Goal: Task Accomplishment & Management: Complete application form

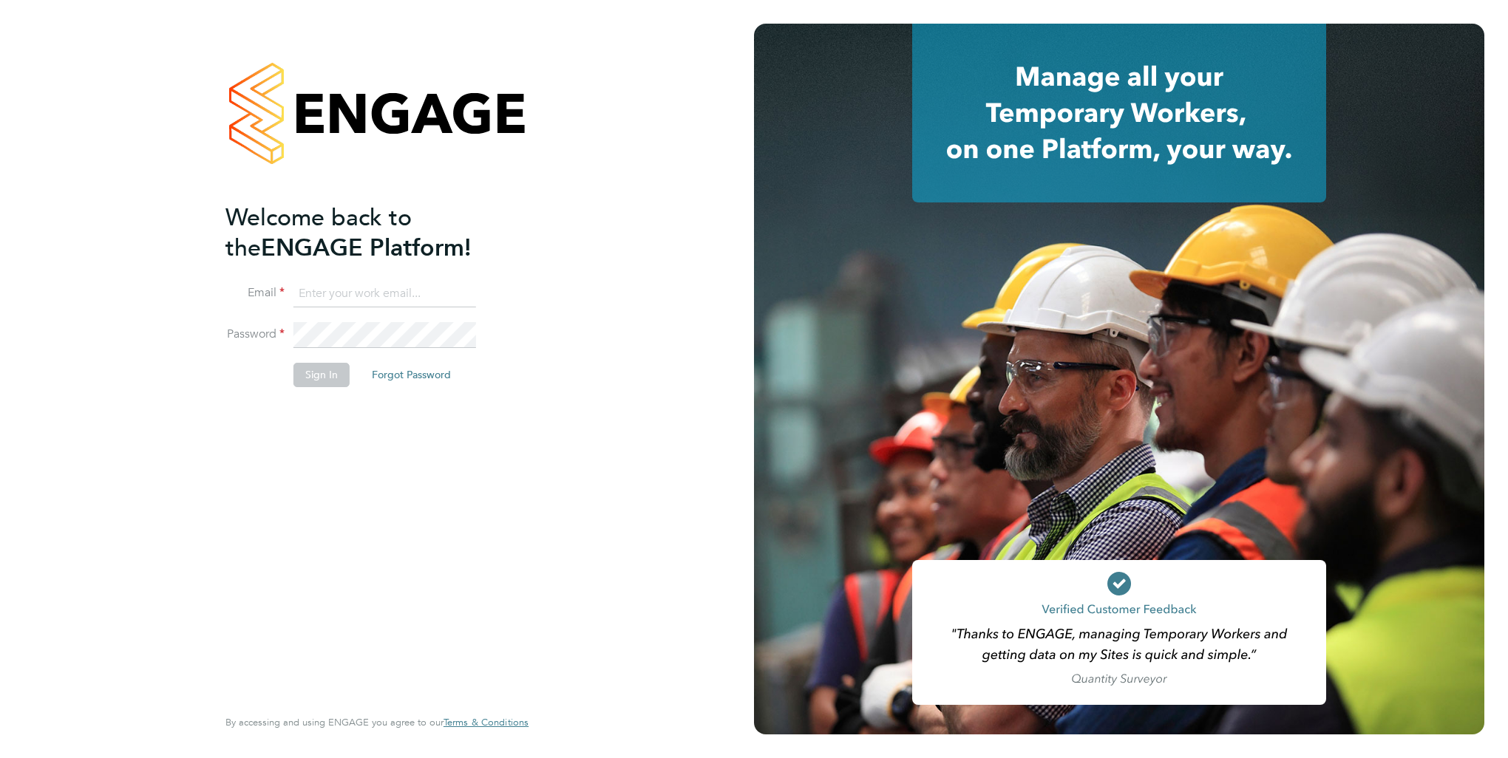
click at [352, 291] on input at bounding box center [384, 294] width 183 height 27
type input "laurencatherine@romaxrecruitment.com"
click at [343, 377] on button "Sign In" at bounding box center [321, 375] width 56 height 24
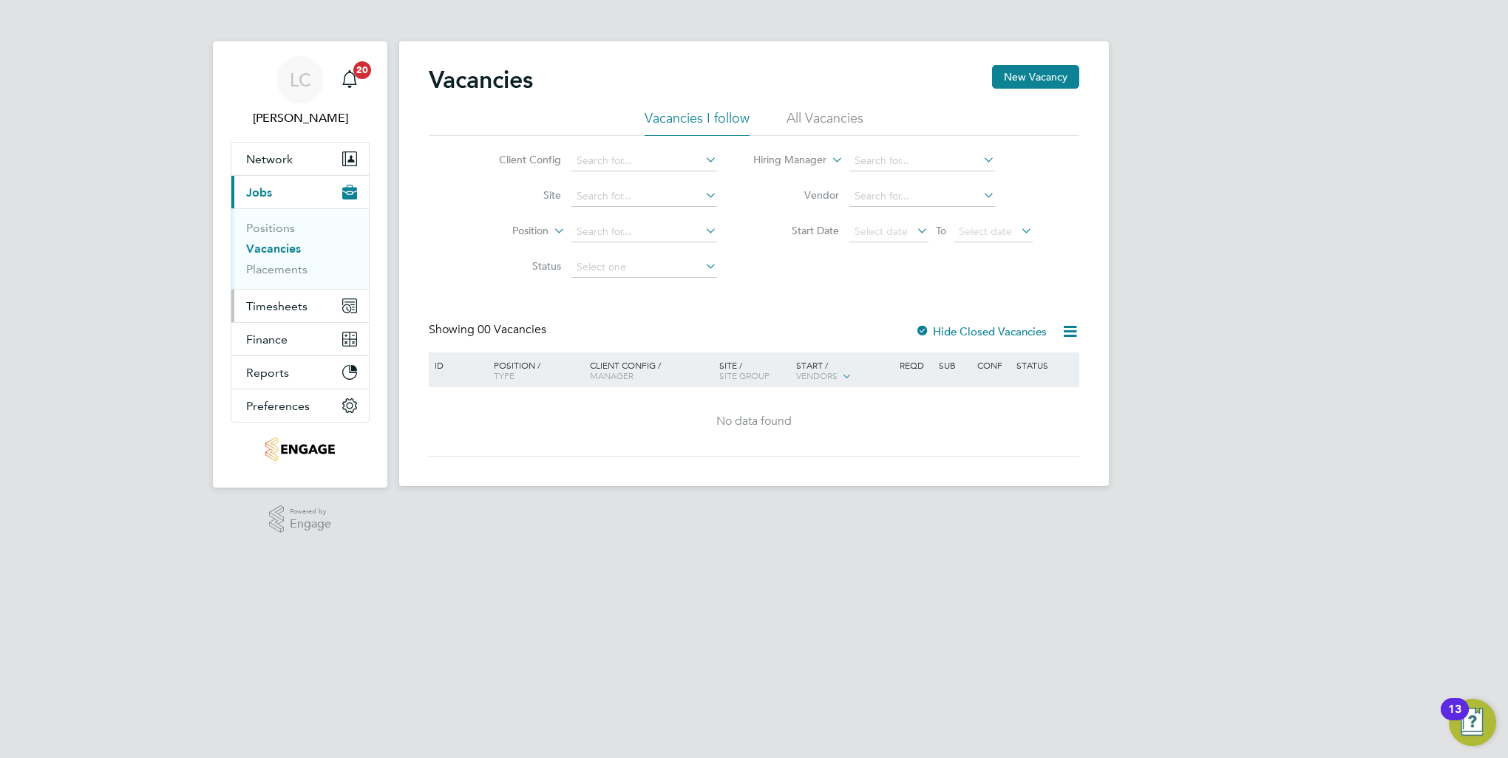
click at [287, 304] on span "Timesheets" at bounding box center [276, 306] width 61 height 14
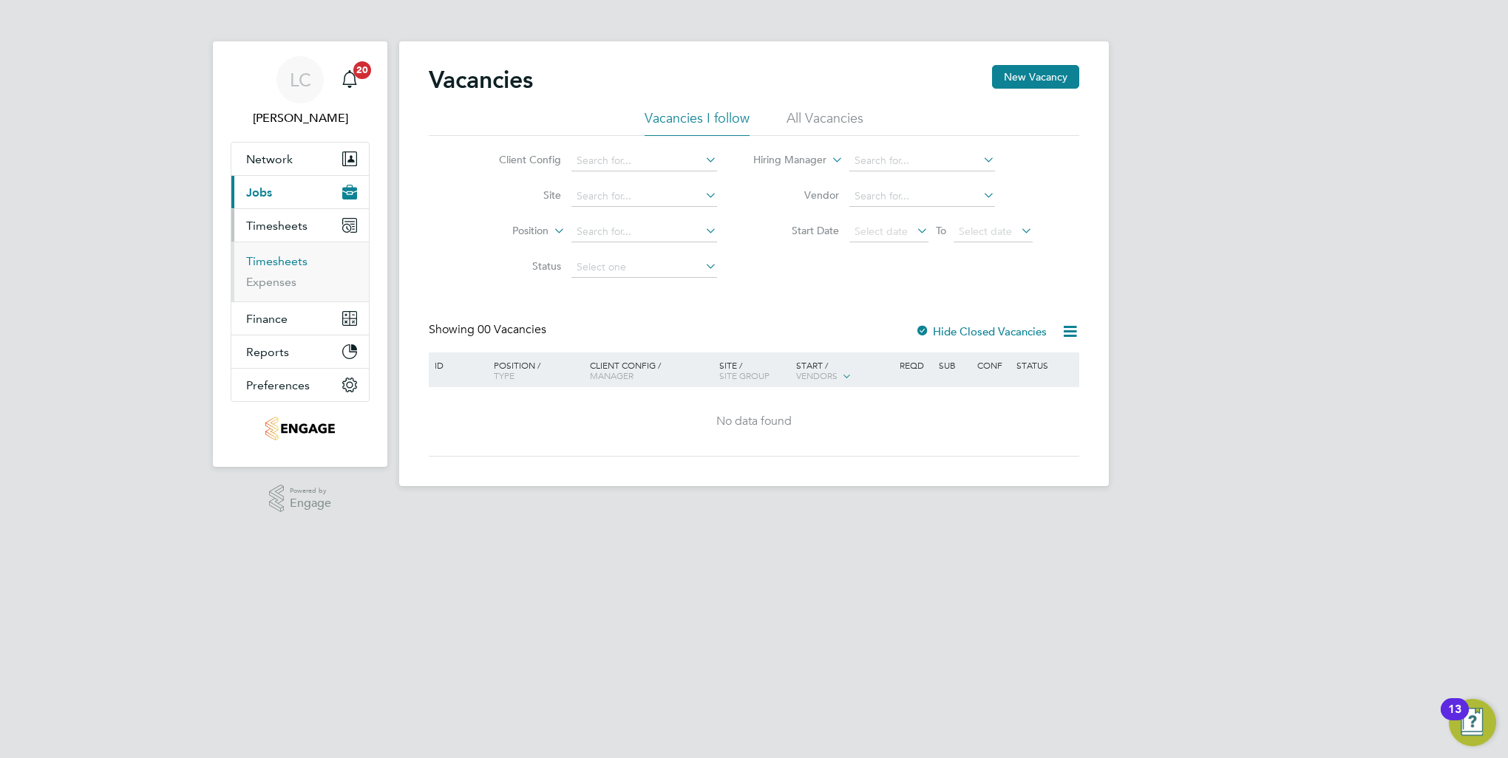
click at [274, 260] on link "Timesheets" at bounding box center [276, 261] width 61 height 14
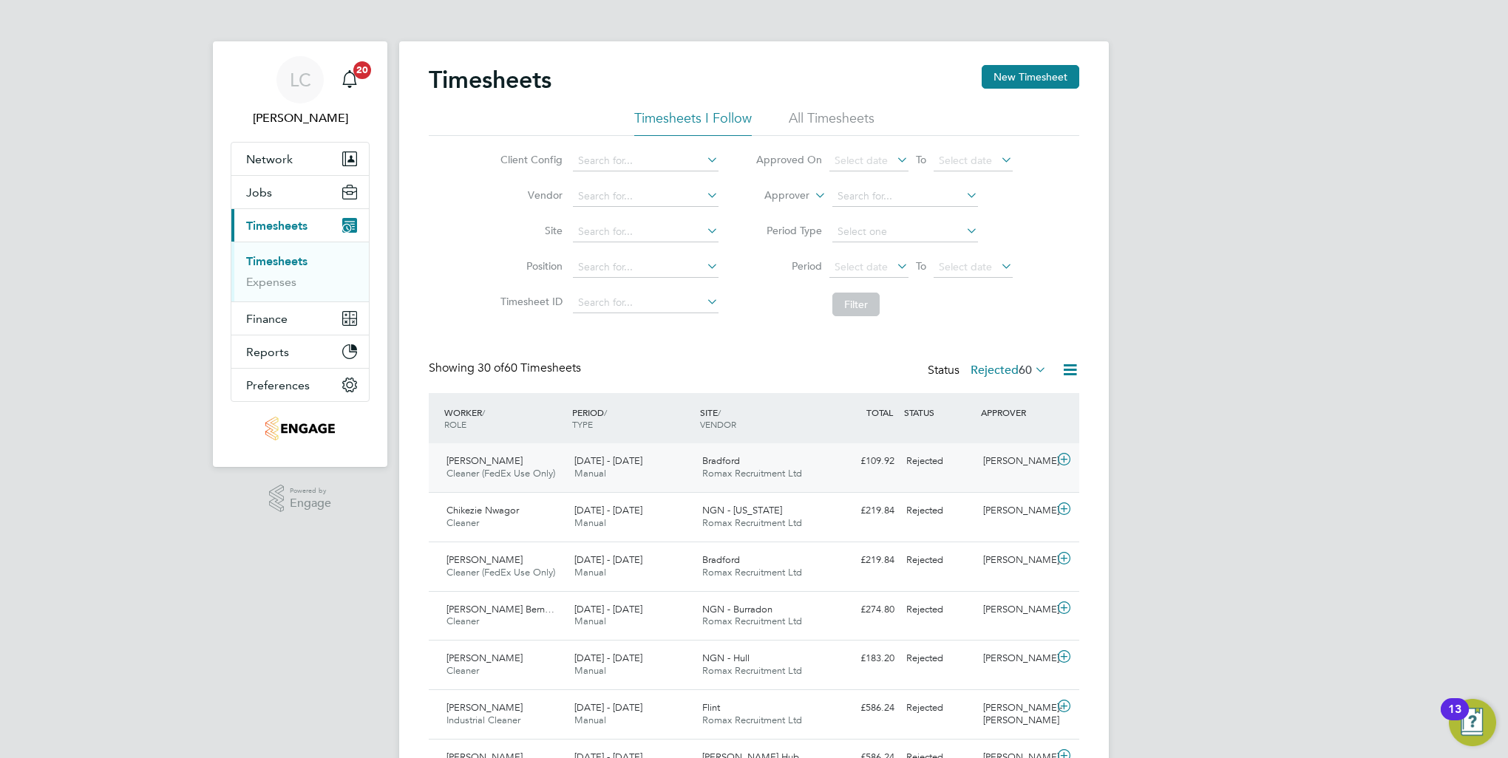
click at [630, 461] on span "[DATE] - [DATE]" at bounding box center [608, 461] width 68 height 13
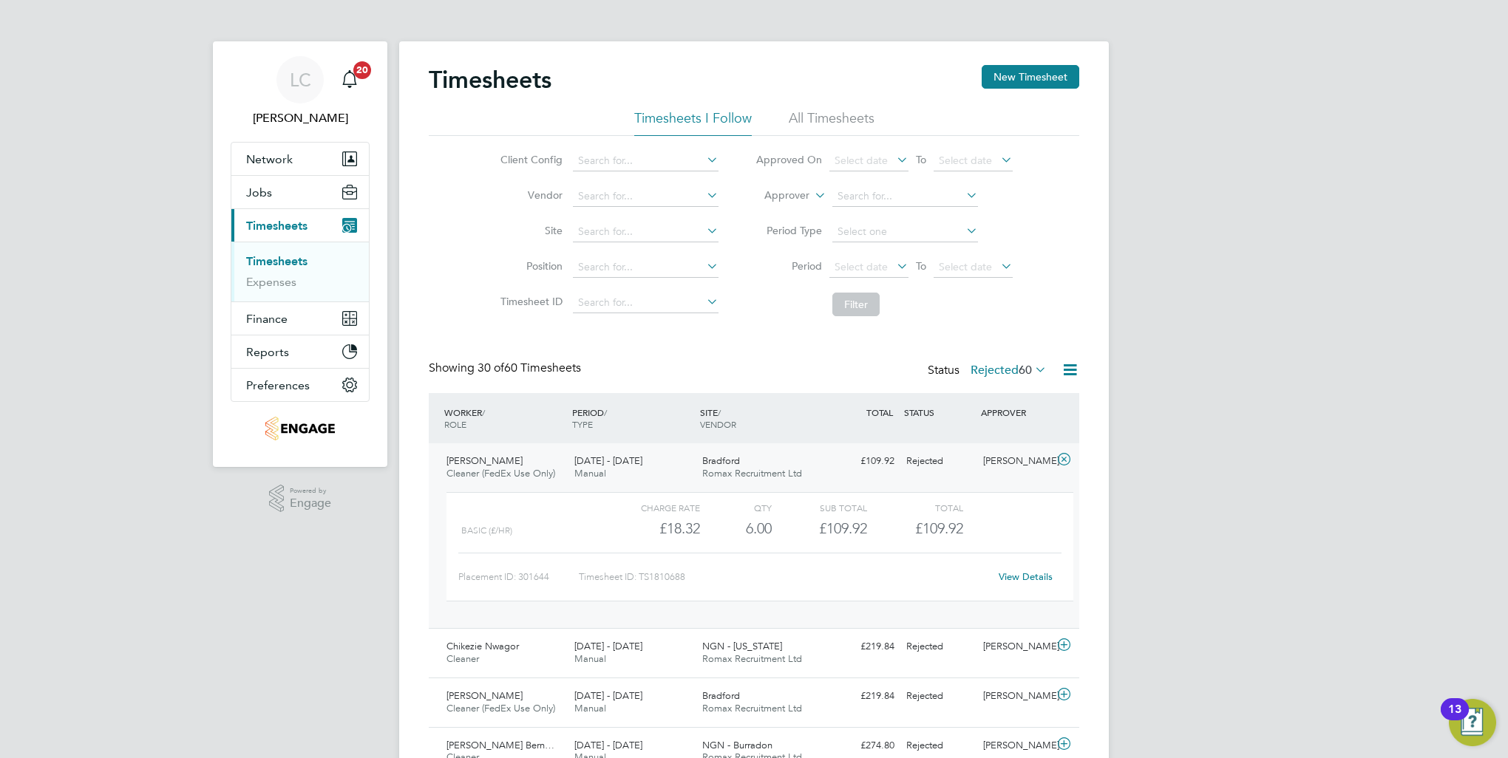
click at [1027, 577] on link "View Details" at bounding box center [1026, 577] width 54 height 13
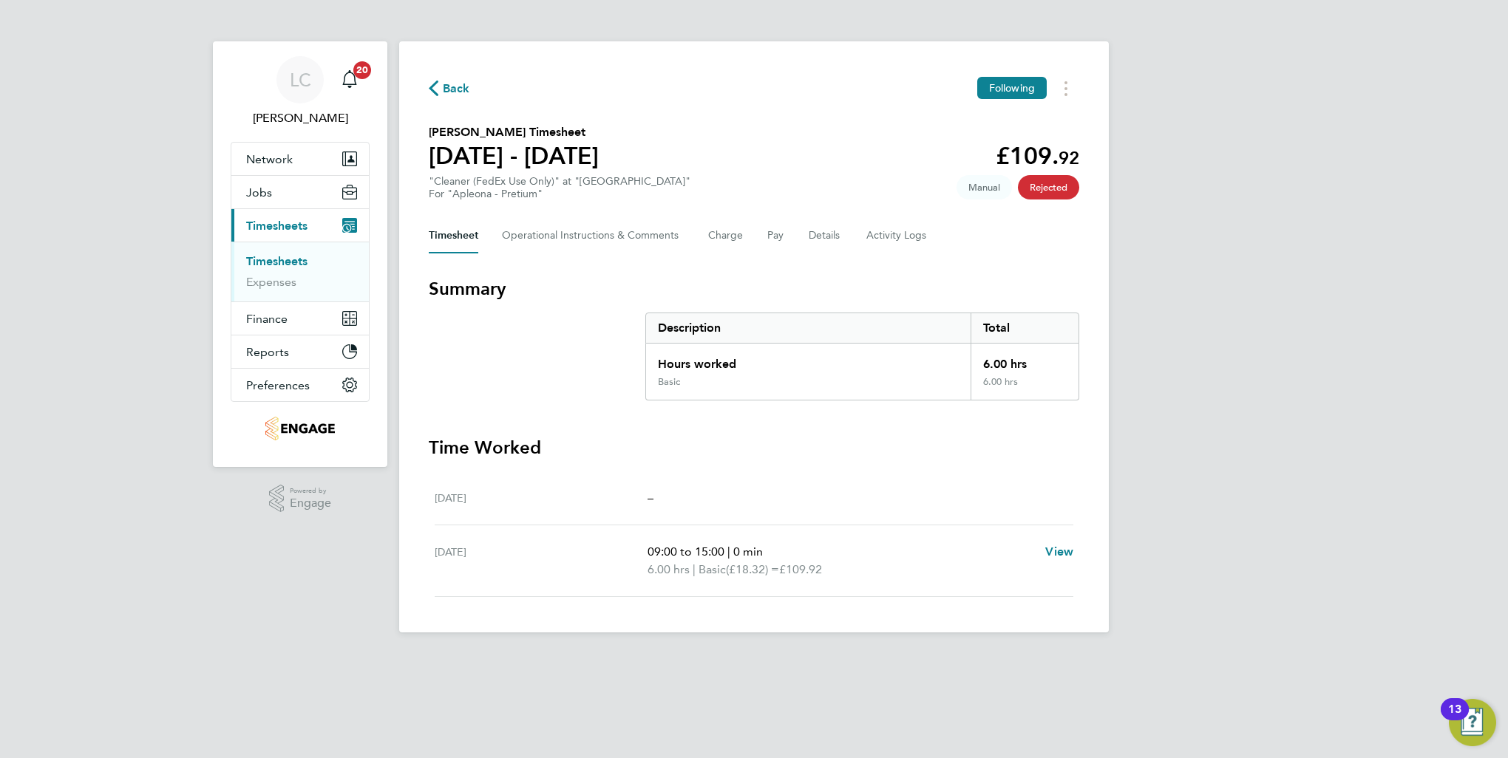
click at [282, 225] on span "Timesheets" at bounding box center [276, 226] width 61 height 14
click at [287, 254] on link "Timesheets" at bounding box center [276, 261] width 61 height 14
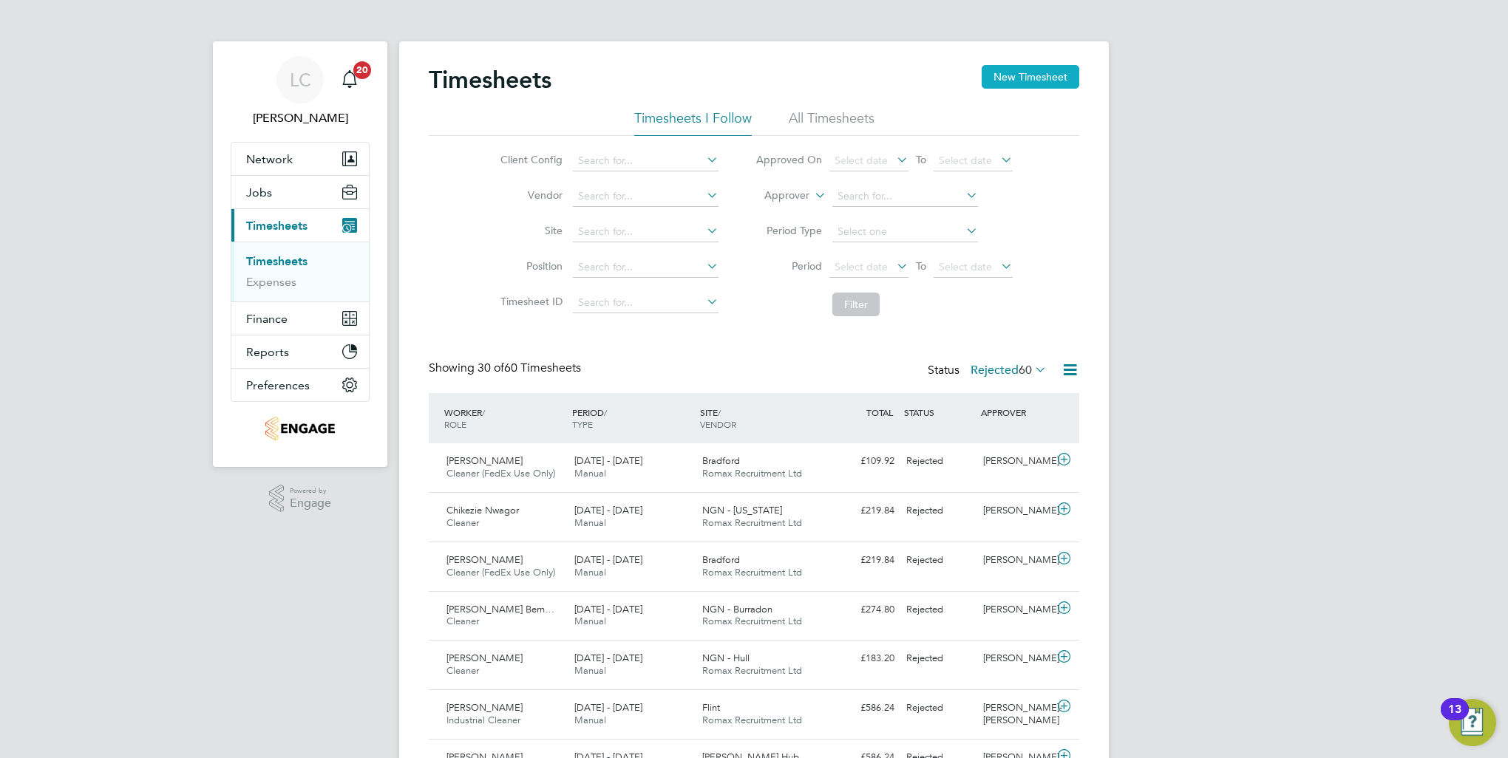
click at [1033, 74] on button "New Timesheet" at bounding box center [1031, 77] width 98 height 24
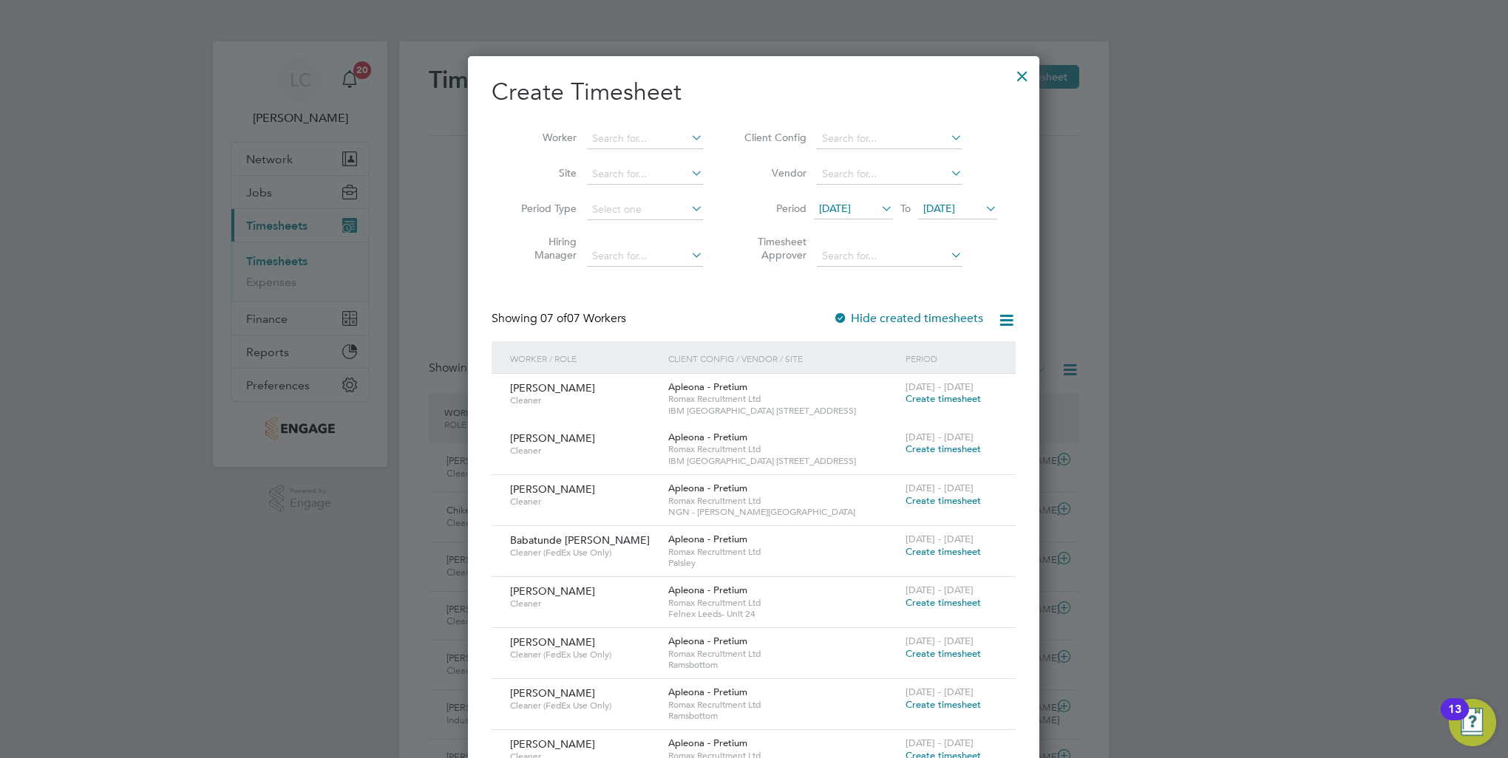
click at [851, 210] on span "[DATE]" at bounding box center [835, 208] width 32 height 13
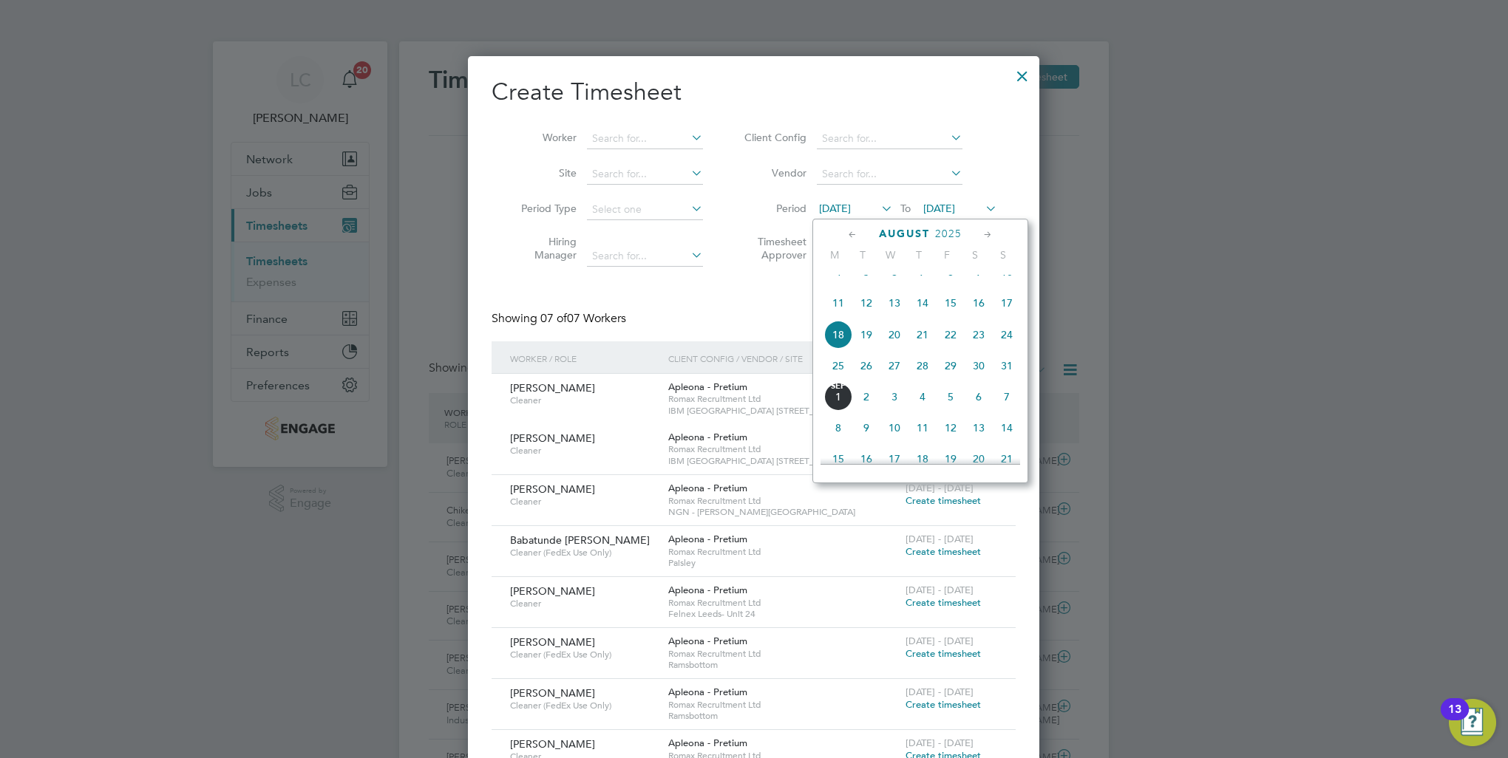
click at [977, 349] on span "23" at bounding box center [979, 335] width 28 height 28
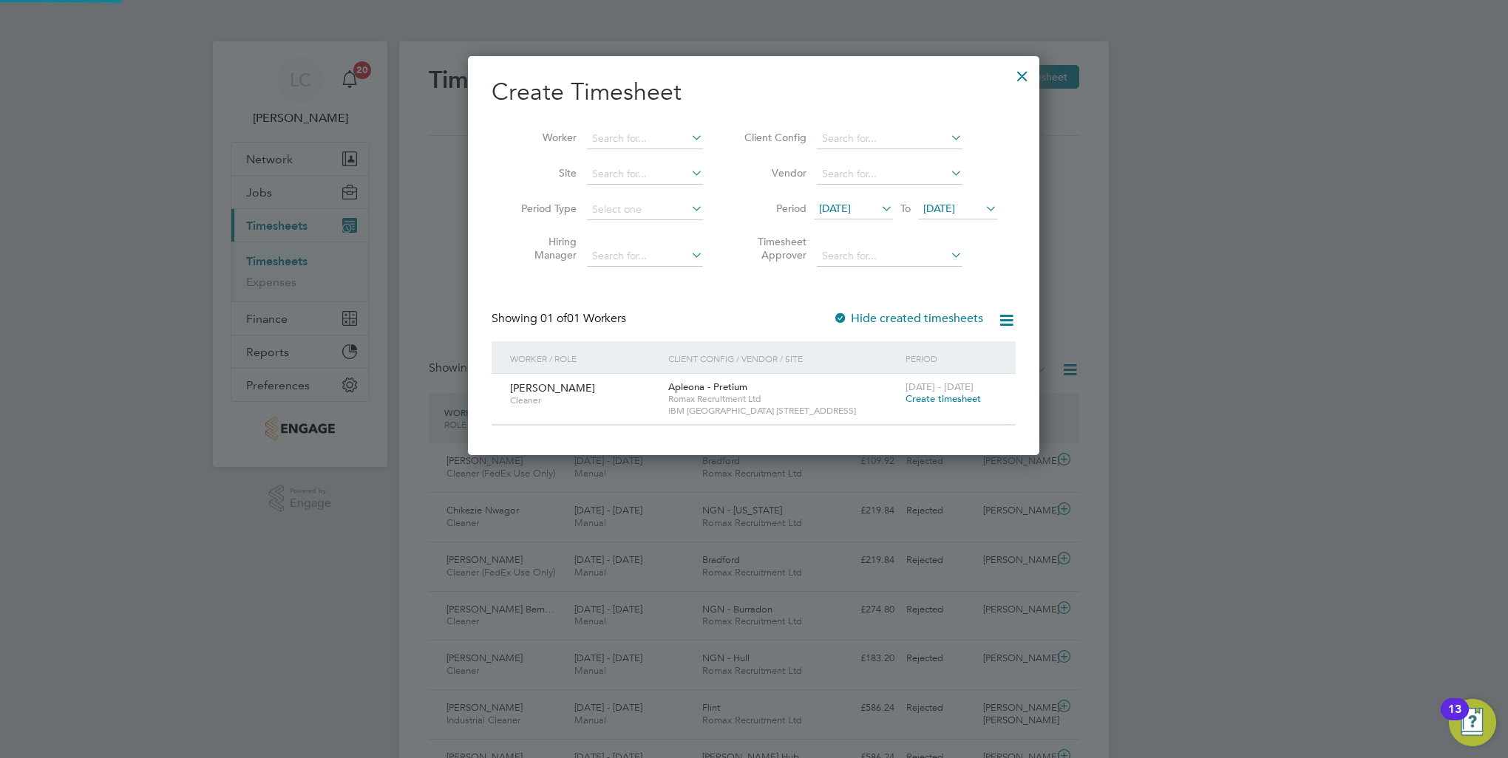
click at [961, 214] on span "[DATE]" at bounding box center [957, 210] width 79 height 20
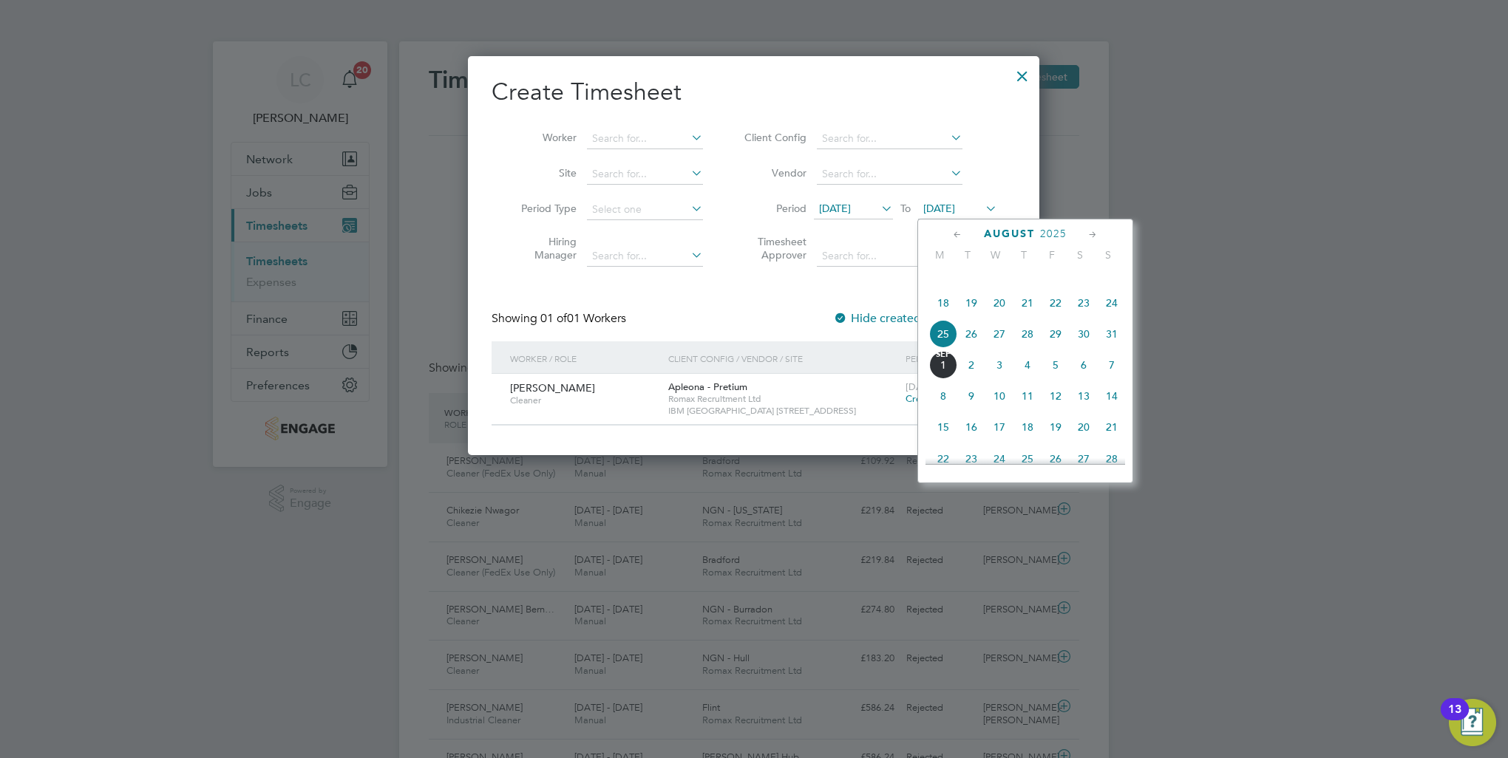
click at [1056, 348] on span "29" at bounding box center [1056, 334] width 28 height 28
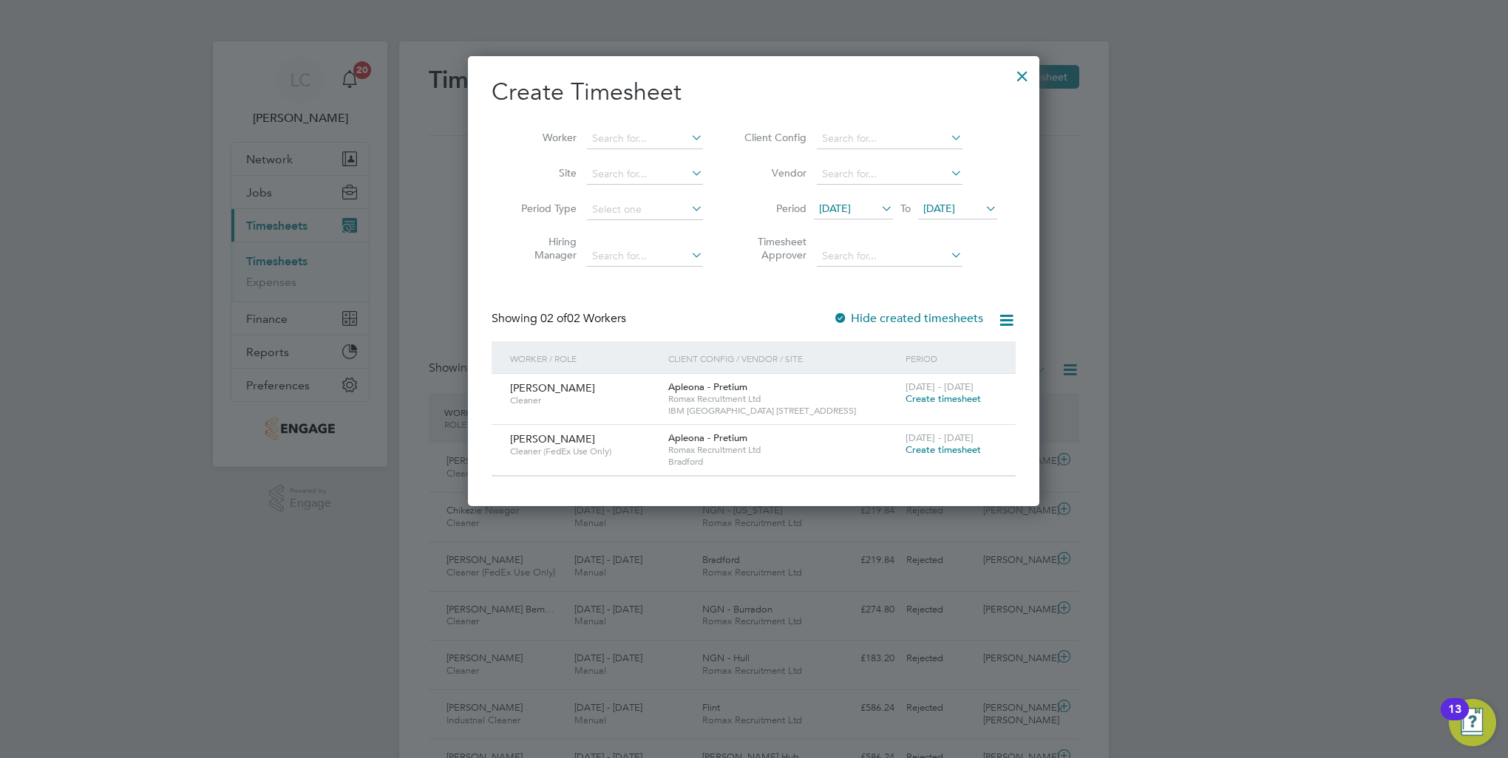
click at [940, 449] on span "Create timesheet" at bounding box center [943, 450] width 75 height 13
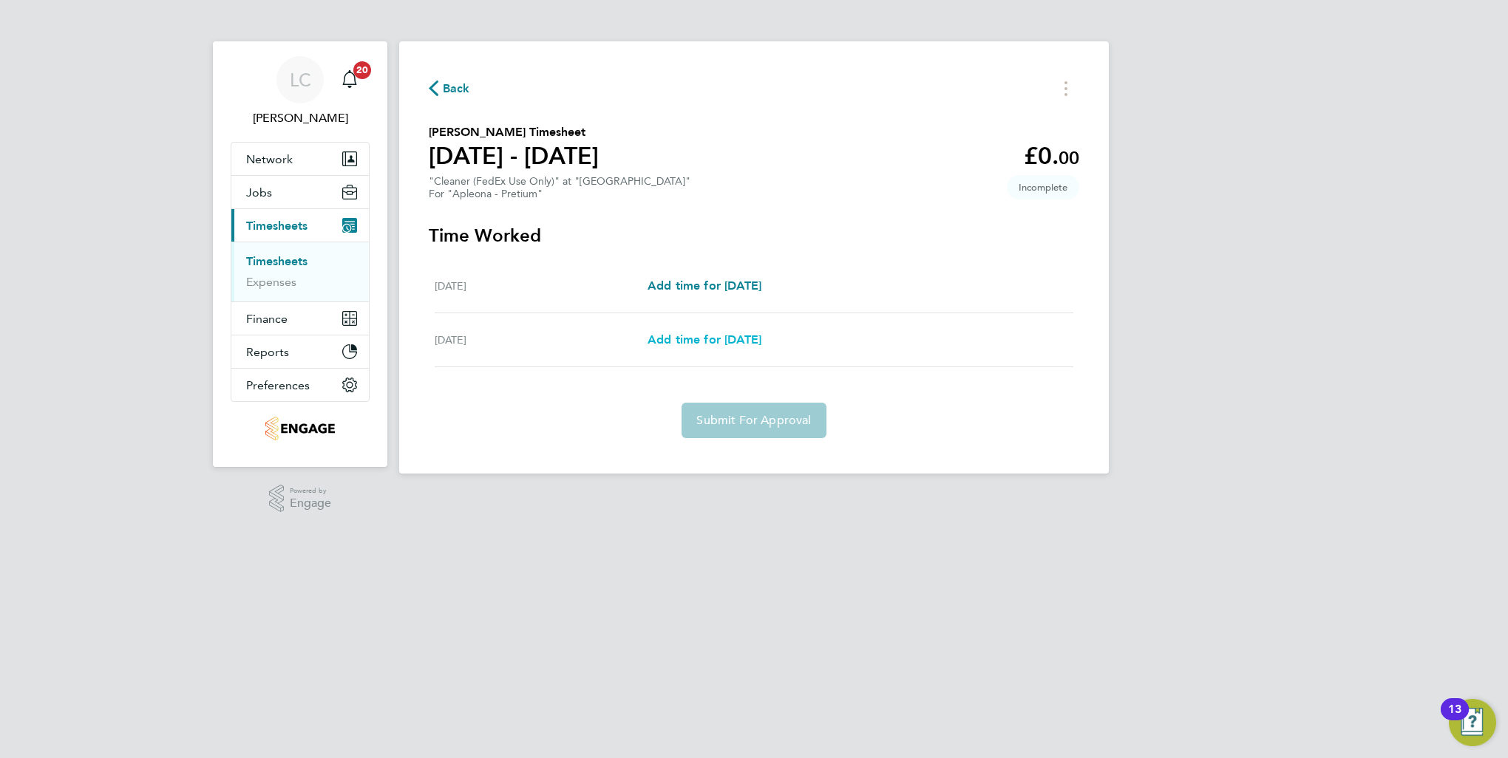
click at [706, 336] on span "Add time for [DATE]" at bounding box center [705, 340] width 114 height 14
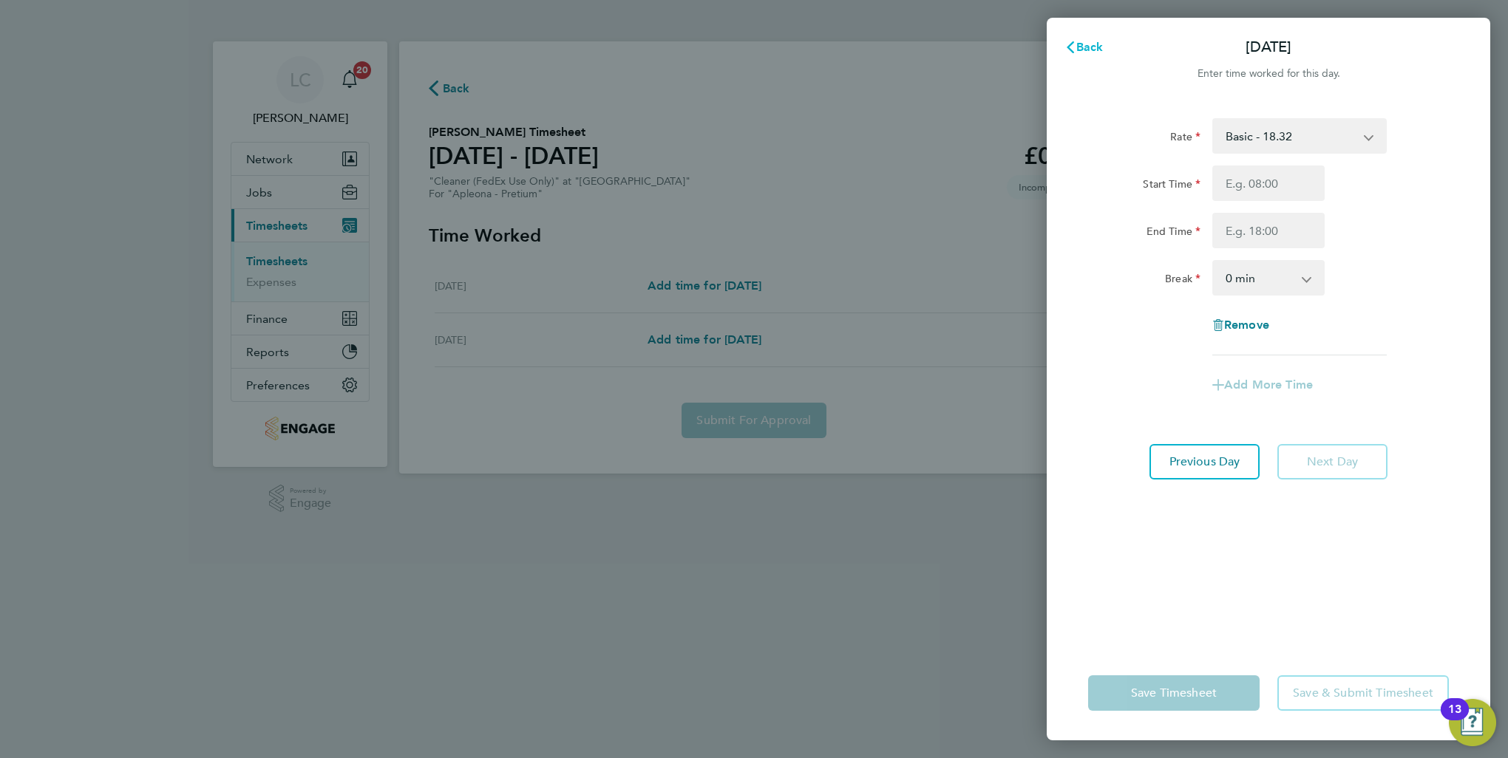
click at [1081, 47] on span "Back" at bounding box center [1089, 47] width 27 height 14
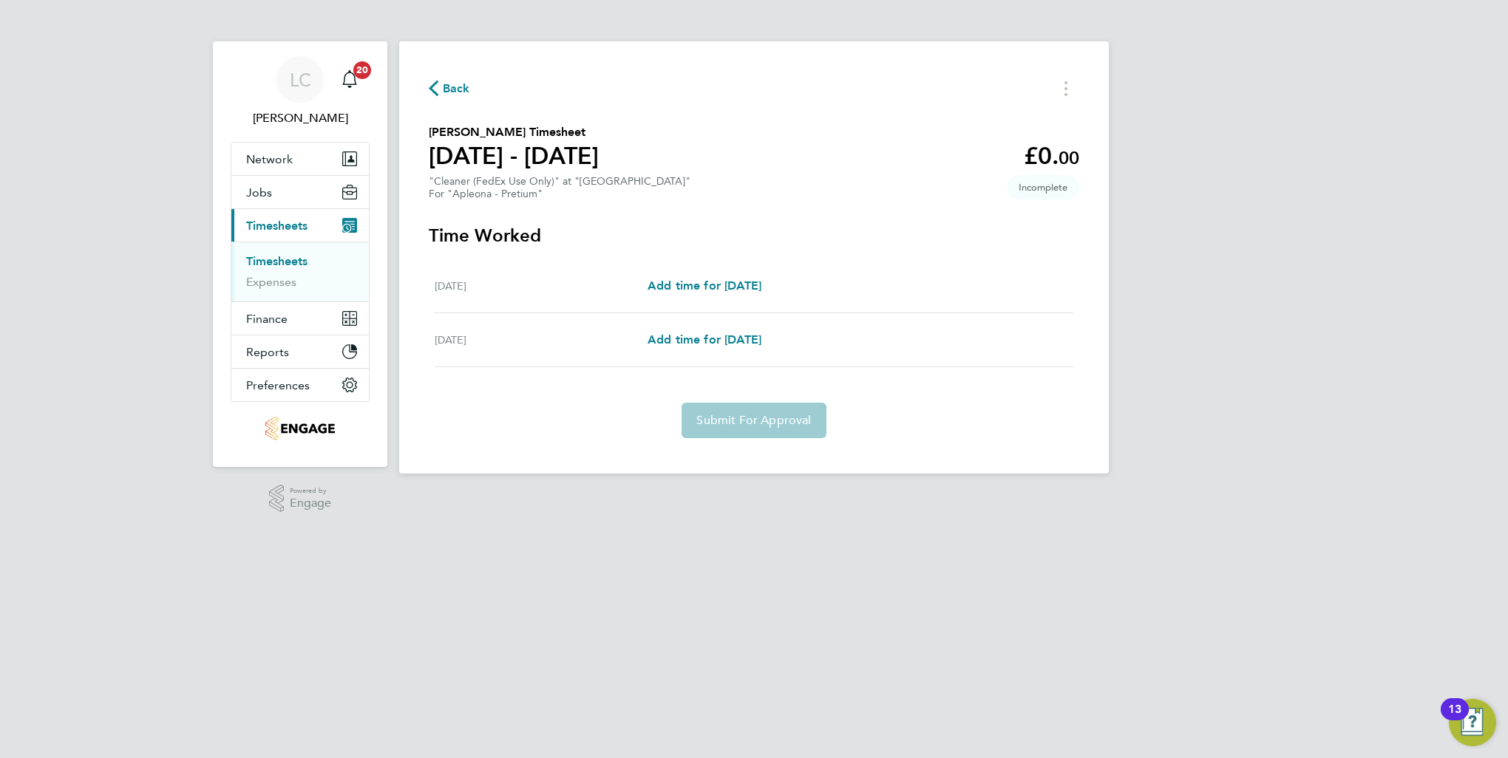
click at [277, 259] on link "Timesheets" at bounding box center [276, 261] width 61 height 14
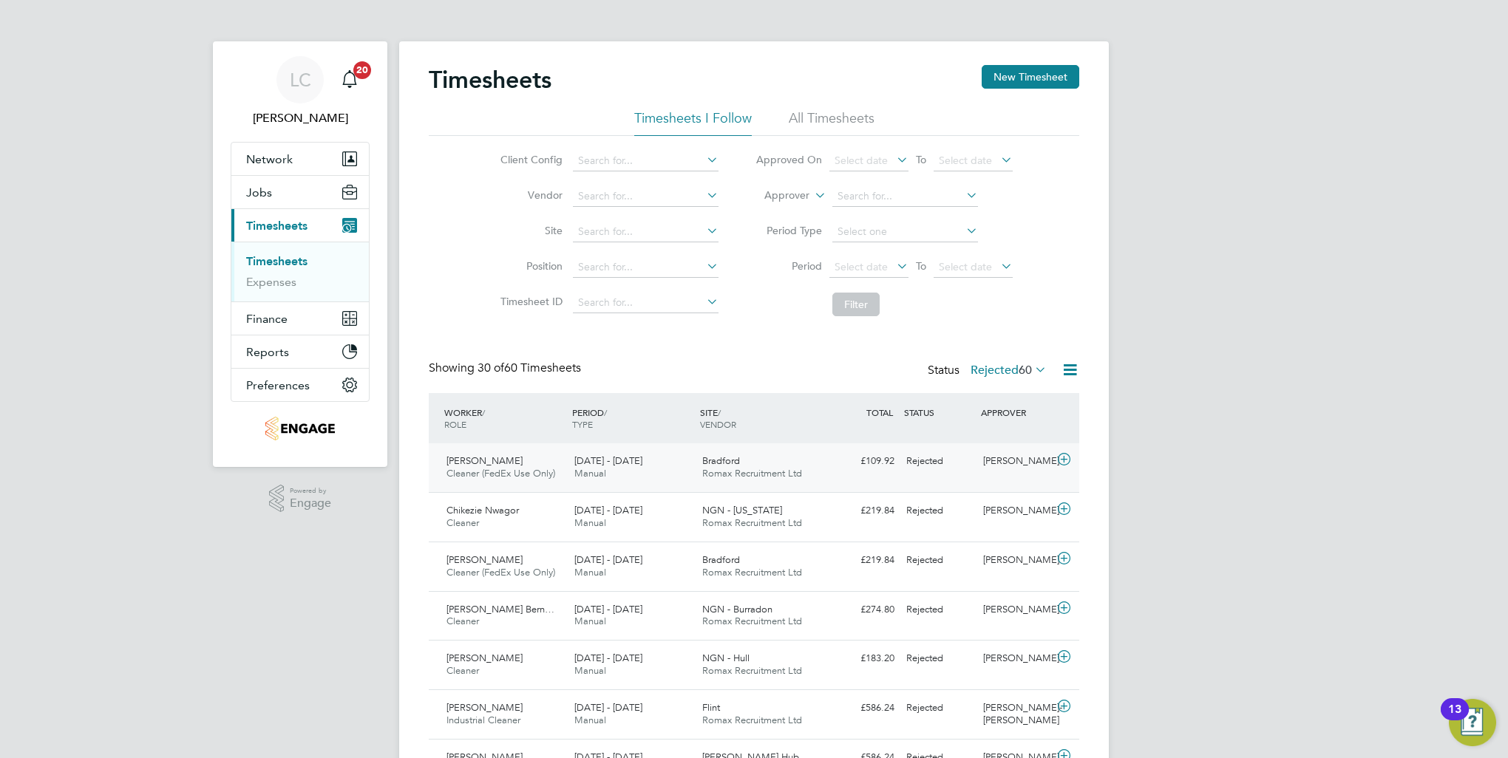
click at [584, 464] on span "[DATE] - [DATE]" at bounding box center [608, 461] width 68 height 13
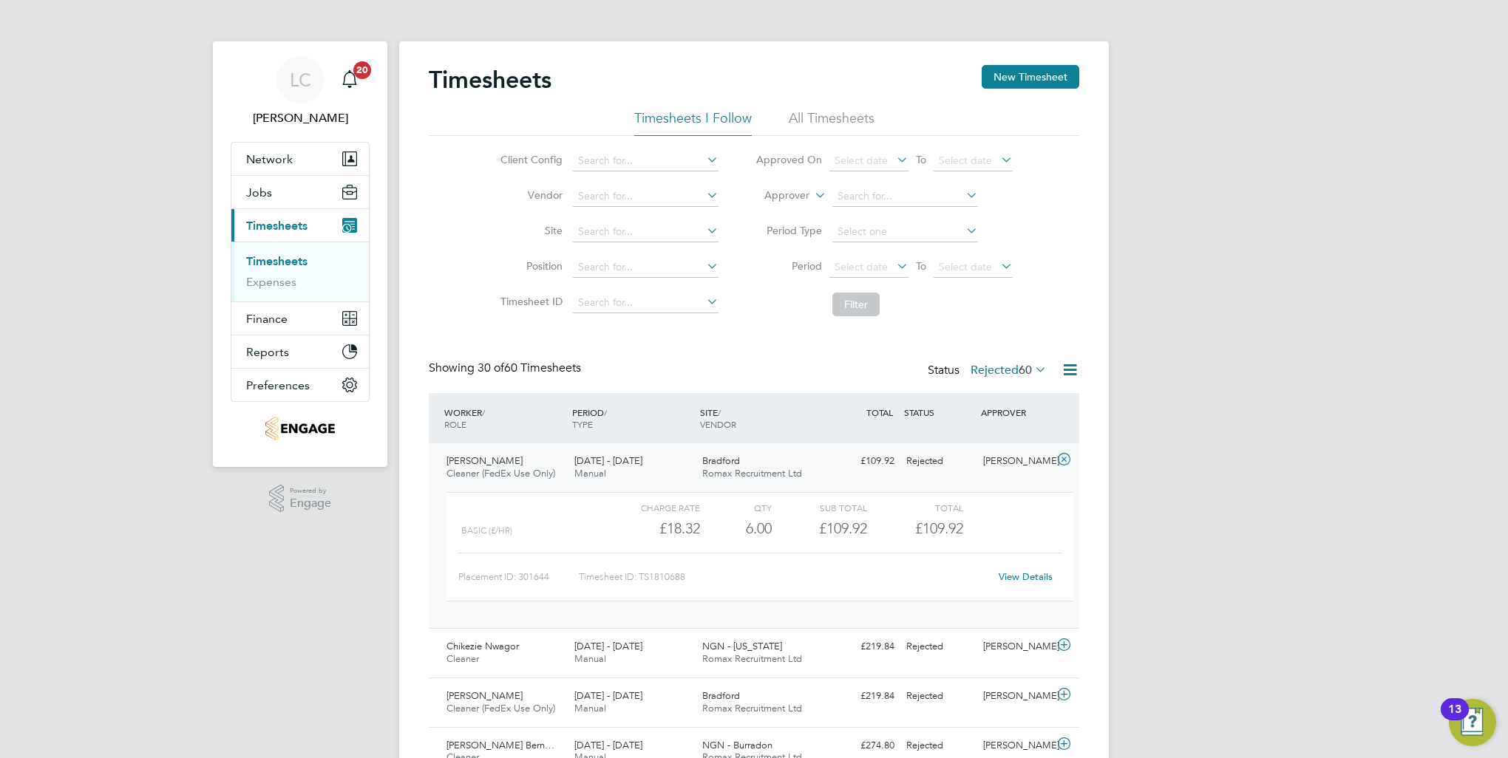
click at [1020, 580] on link "View Details" at bounding box center [1026, 577] width 54 height 13
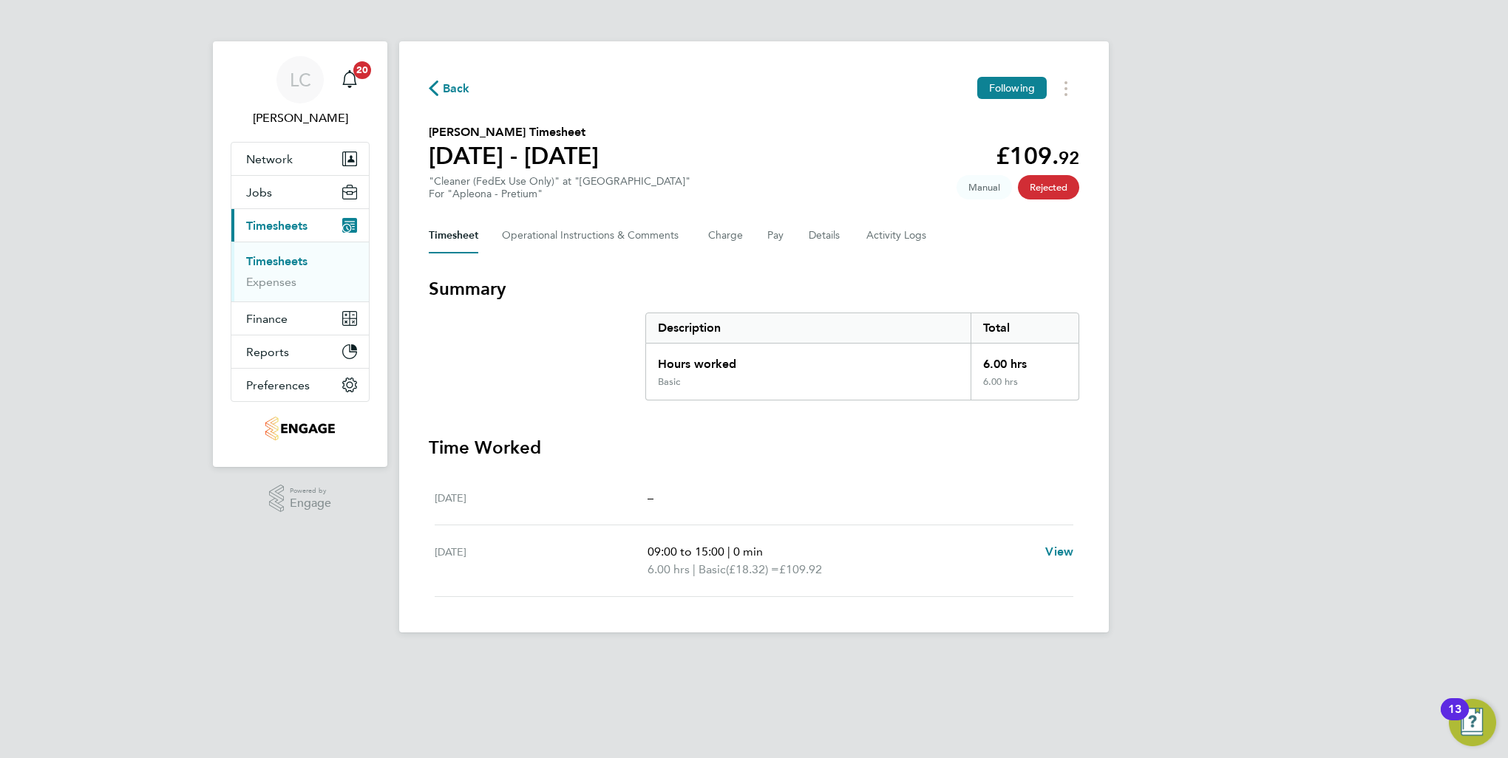
click at [287, 227] on span "Timesheets" at bounding box center [276, 226] width 61 height 14
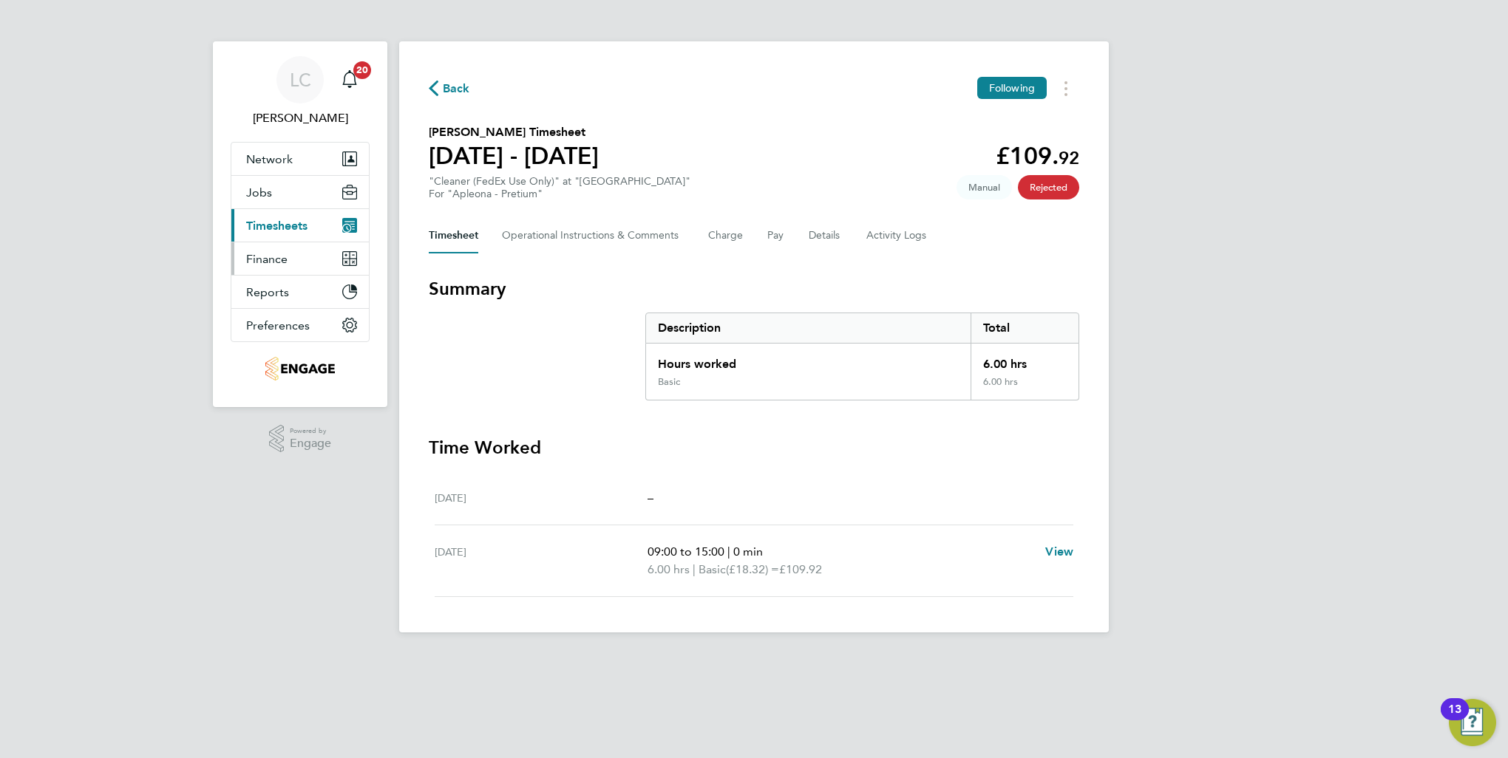
click at [302, 262] on button "Finance" at bounding box center [300, 258] width 138 height 33
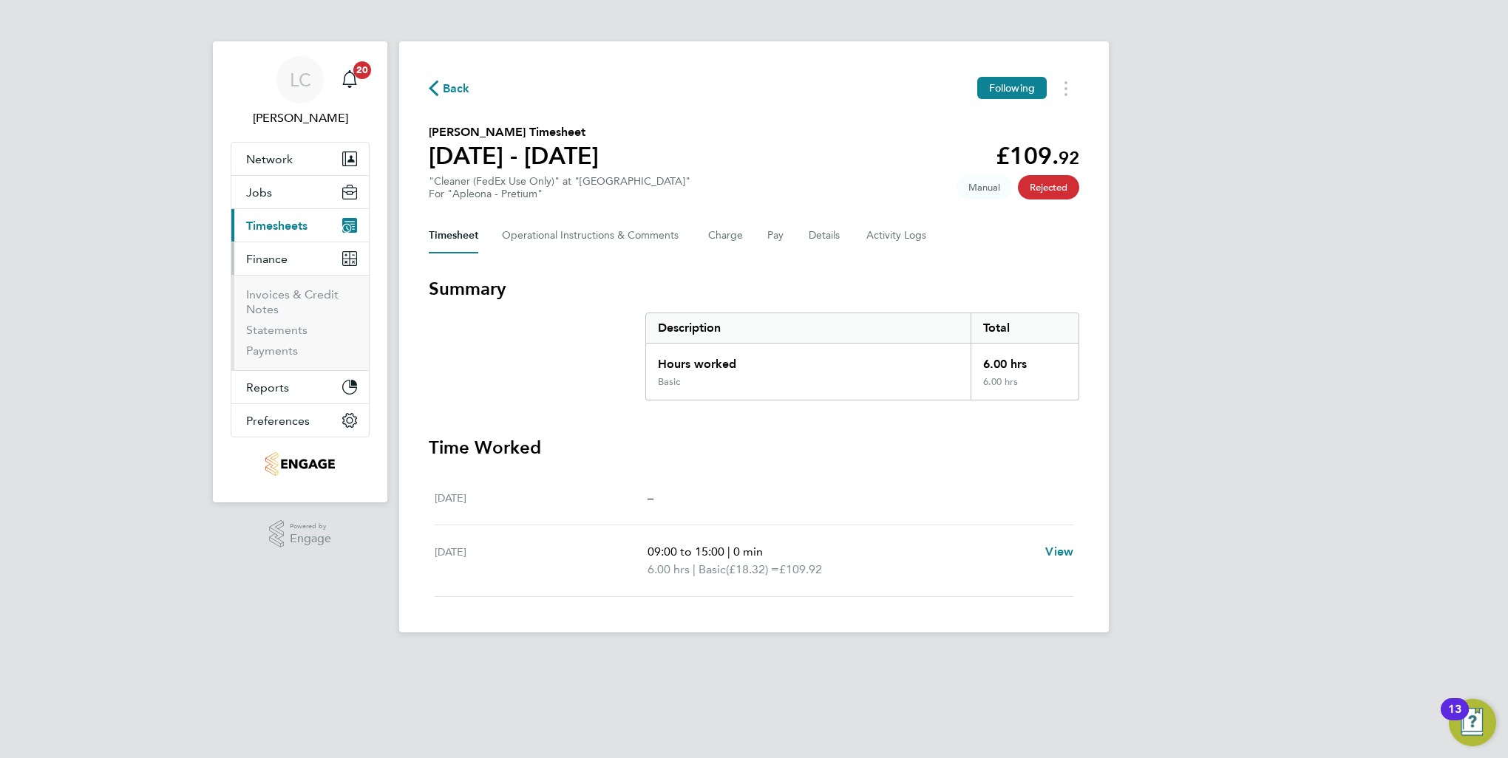
click at [293, 228] on span "Timesheets" at bounding box center [276, 226] width 61 height 14
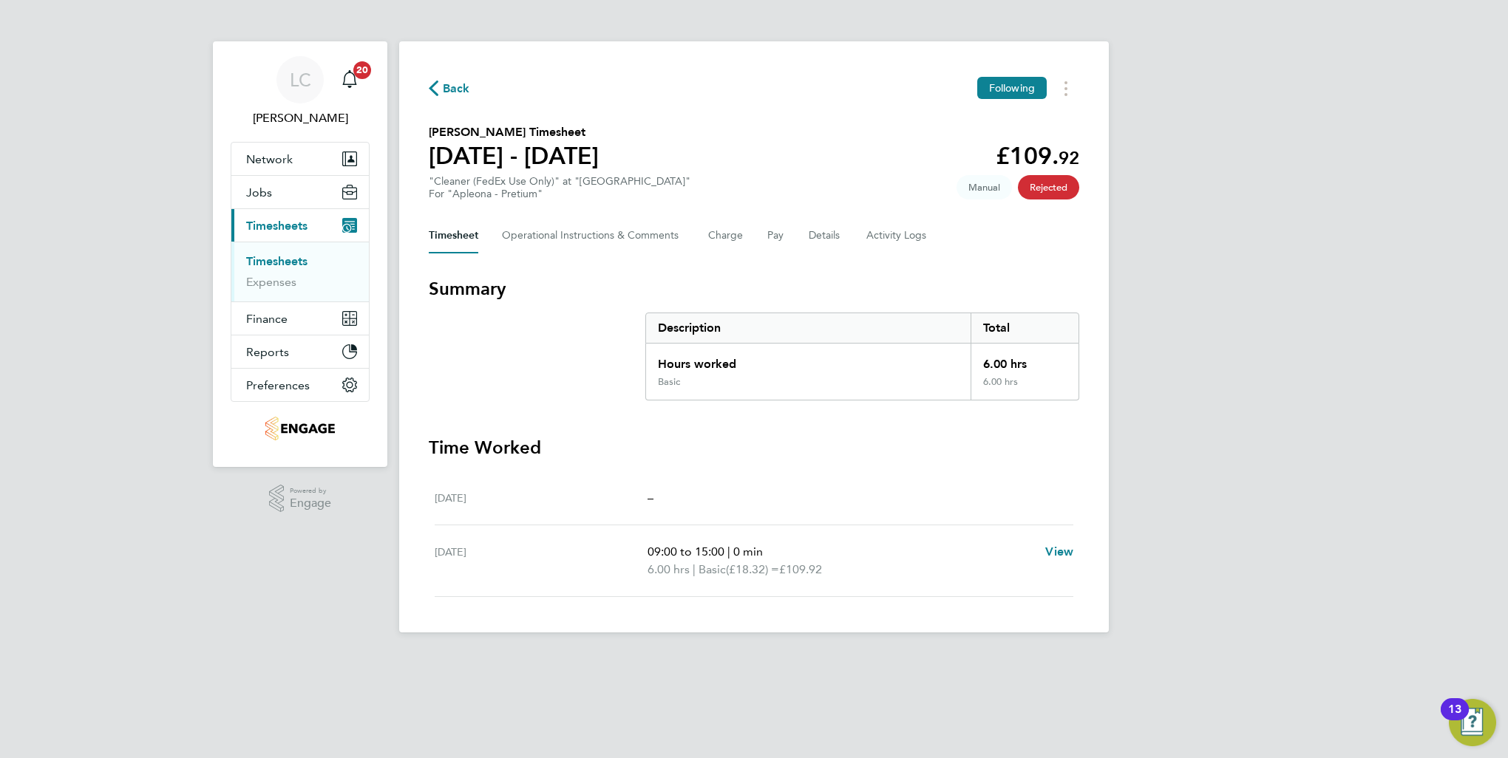
click at [284, 255] on link "Timesheets" at bounding box center [276, 261] width 61 height 14
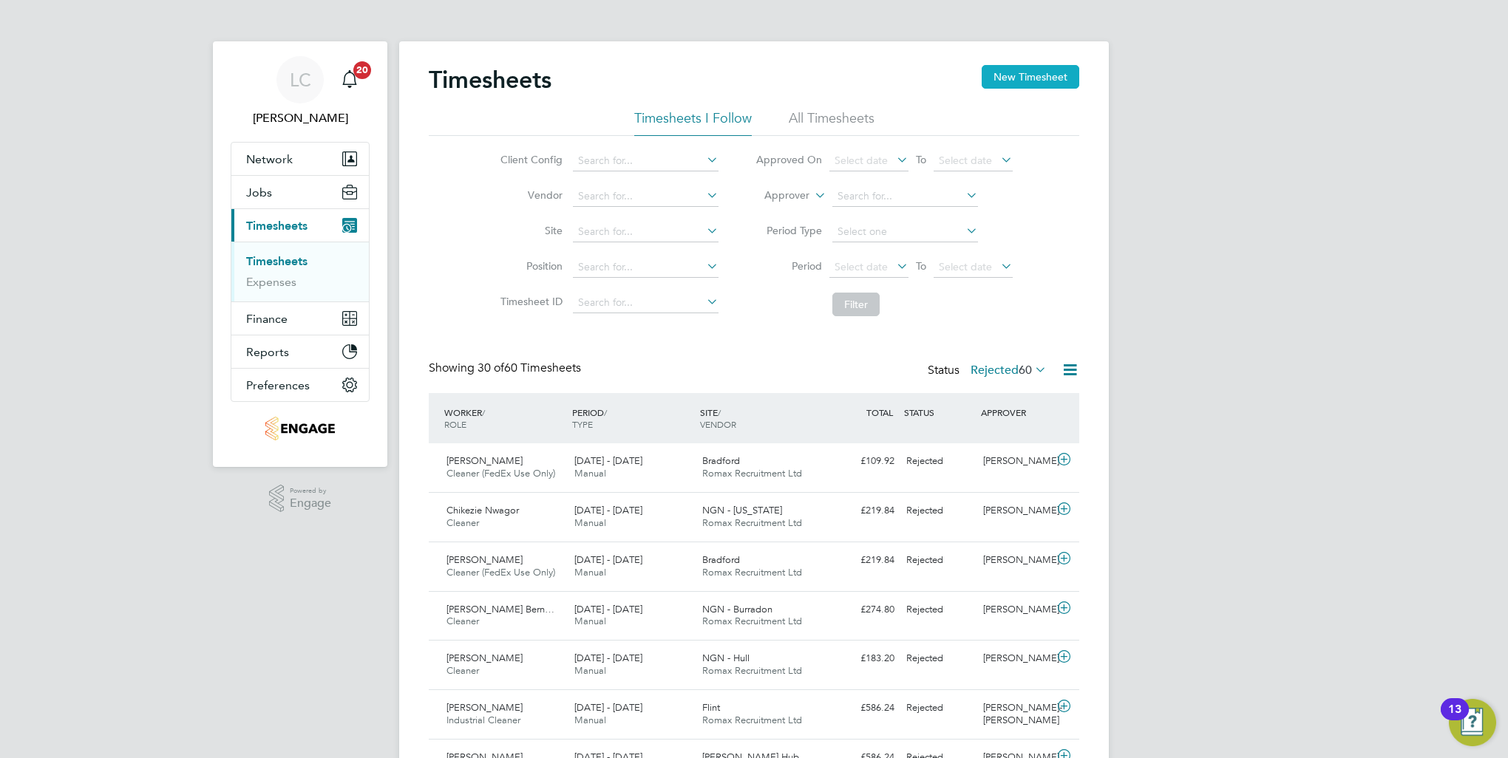
click at [1029, 73] on button "New Timesheet" at bounding box center [1031, 77] width 98 height 24
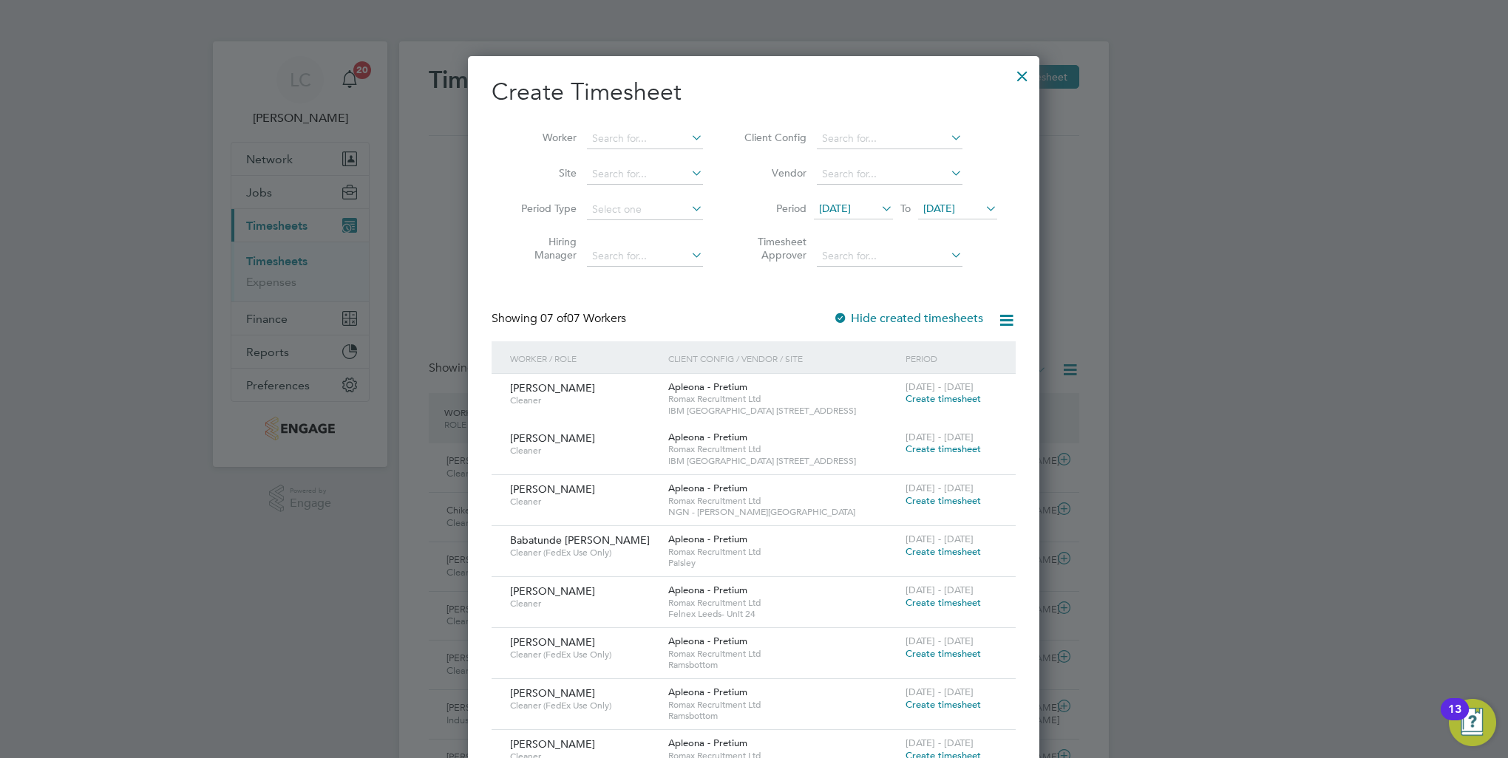
click at [851, 209] on span "[DATE]" at bounding box center [835, 208] width 32 height 13
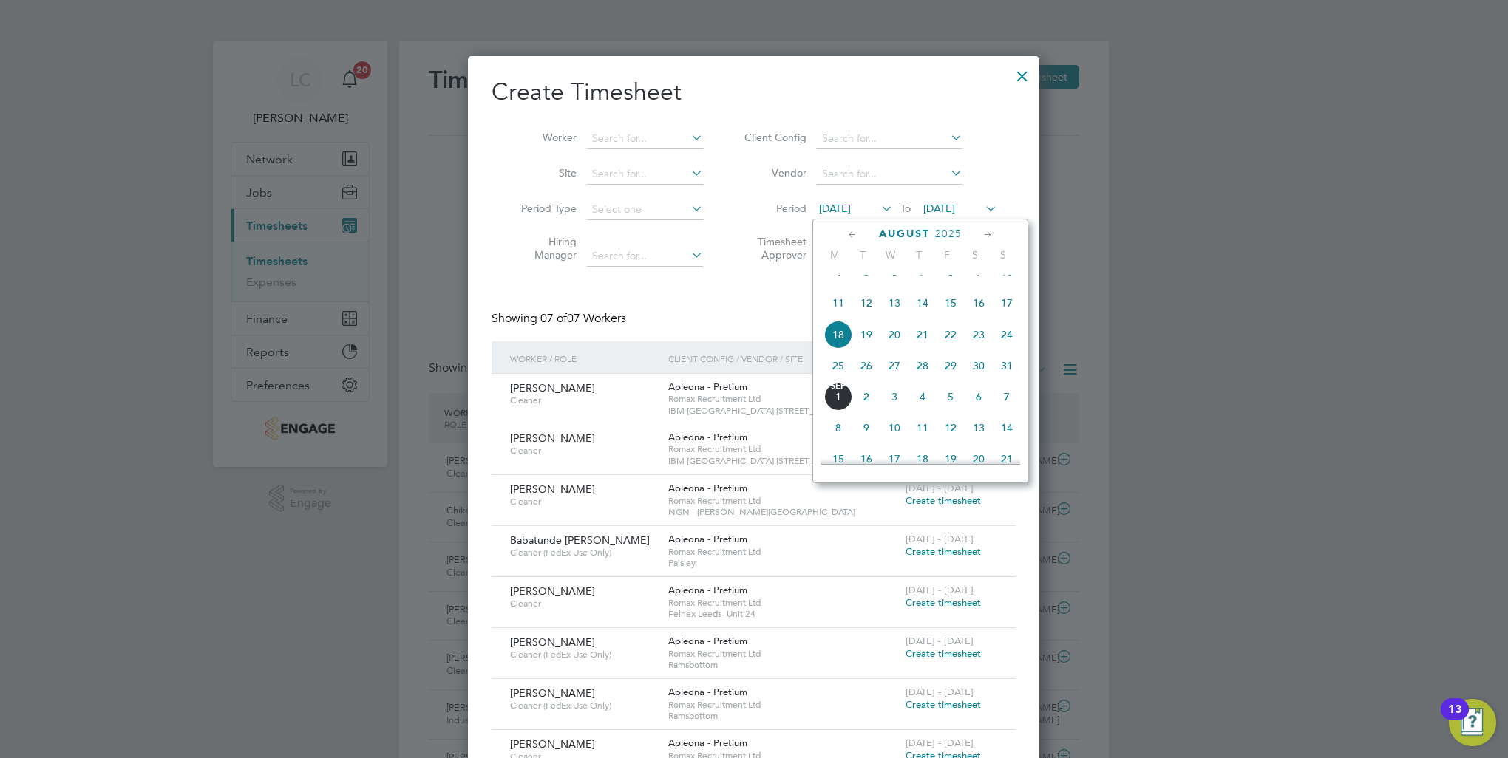
click at [979, 349] on span "23" at bounding box center [979, 335] width 28 height 28
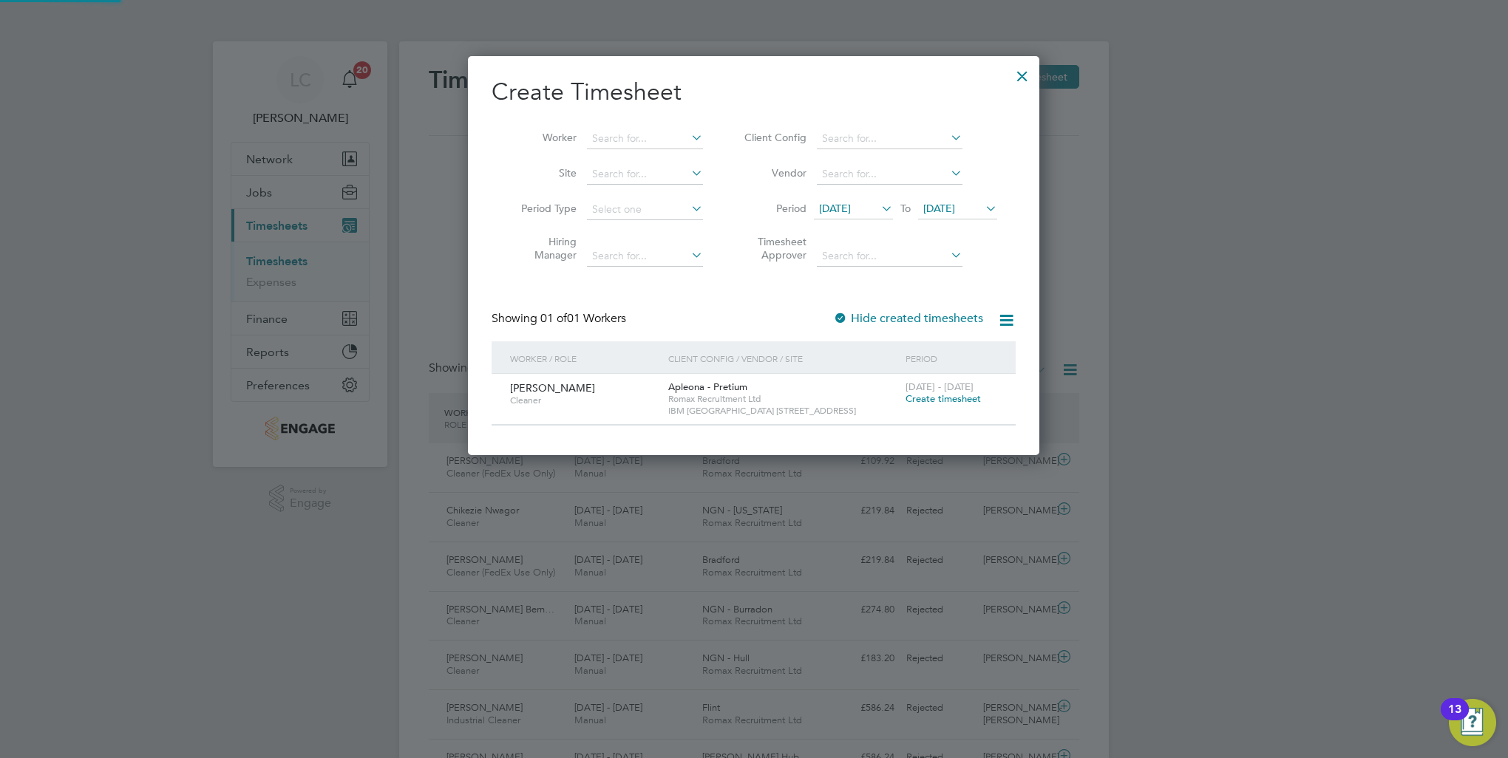
click at [982, 207] on icon at bounding box center [982, 208] width 0 height 21
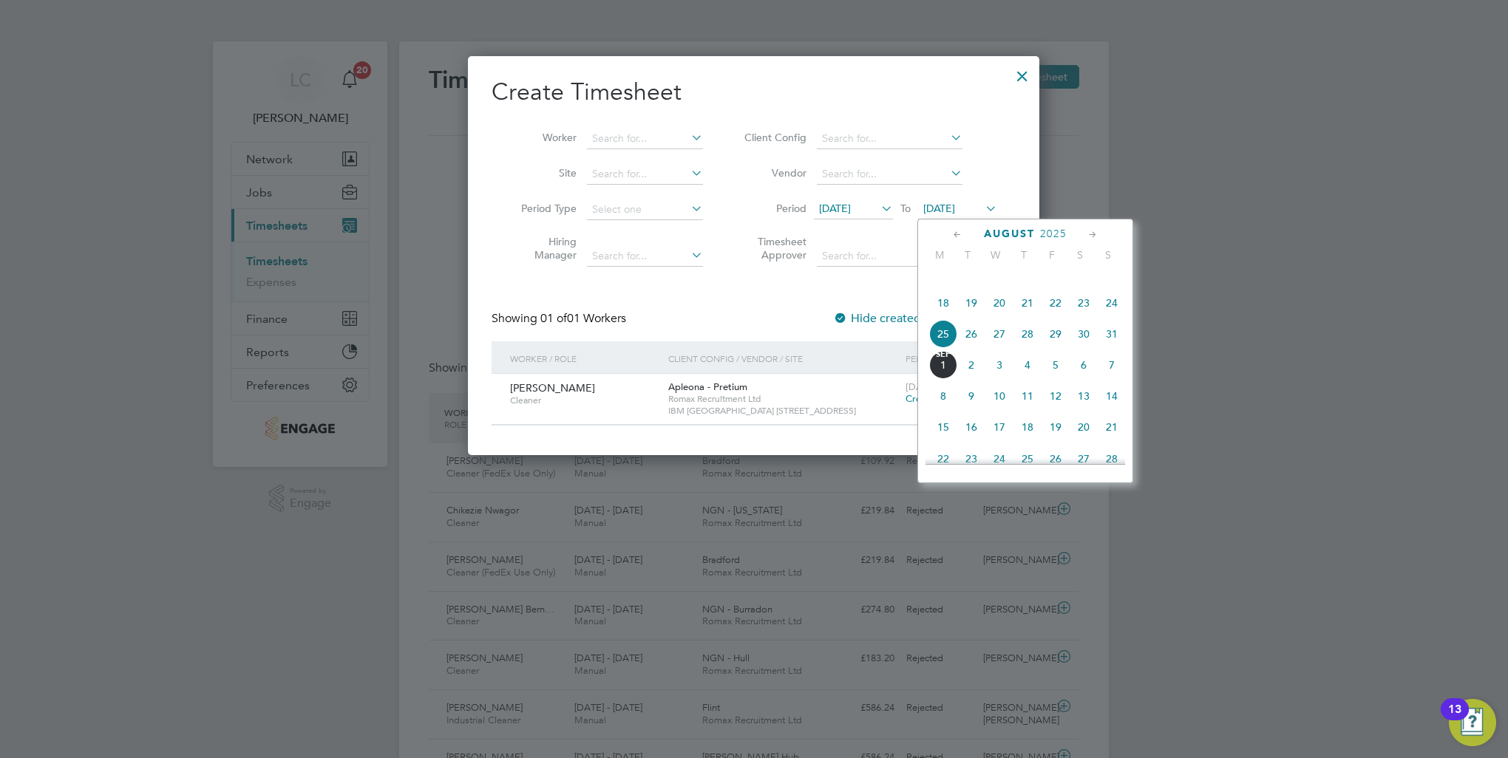
click at [1082, 348] on span "30" at bounding box center [1084, 334] width 28 height 28
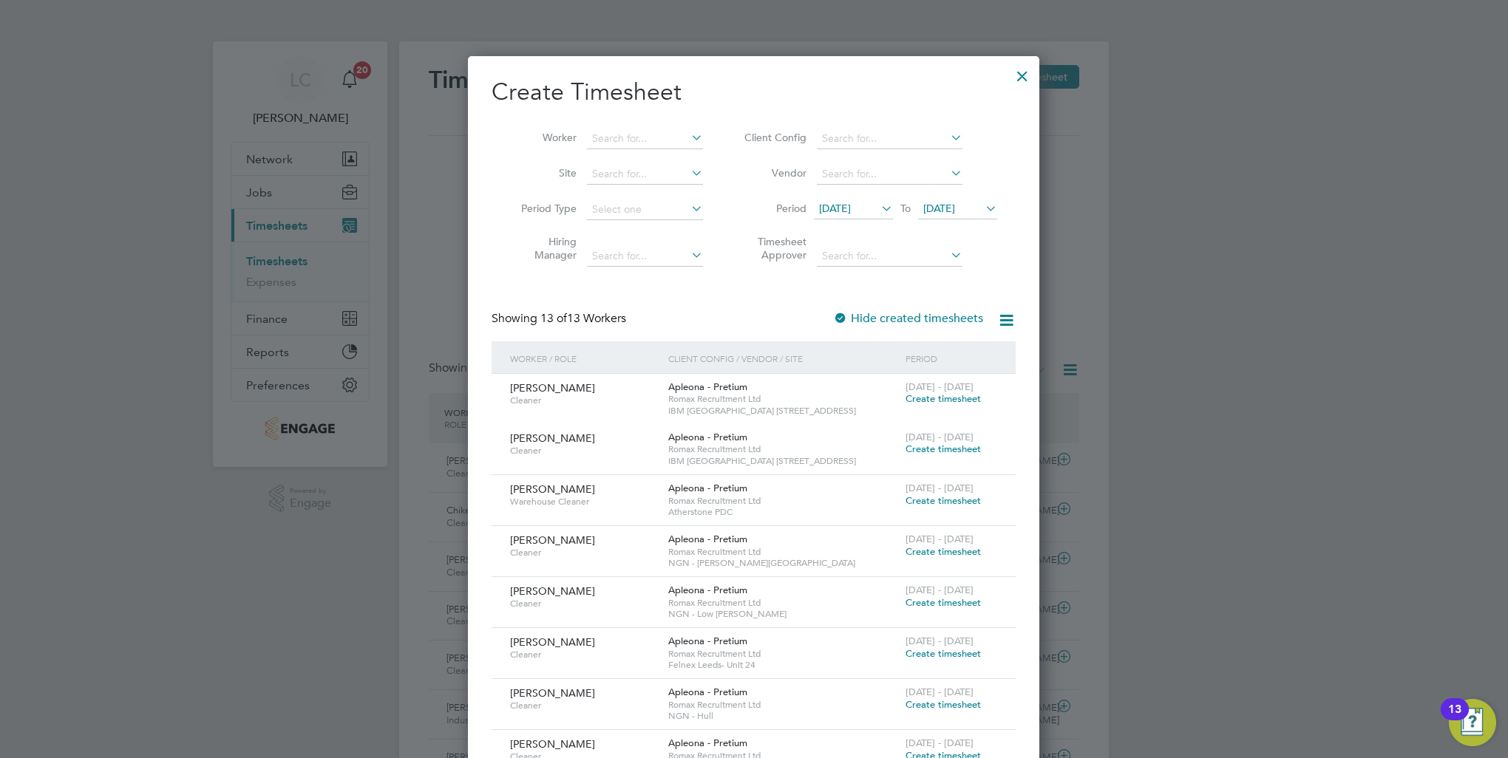
click at [851, 211] on span "[DATE]" at bounding box center [835, 208] width 32 height 13
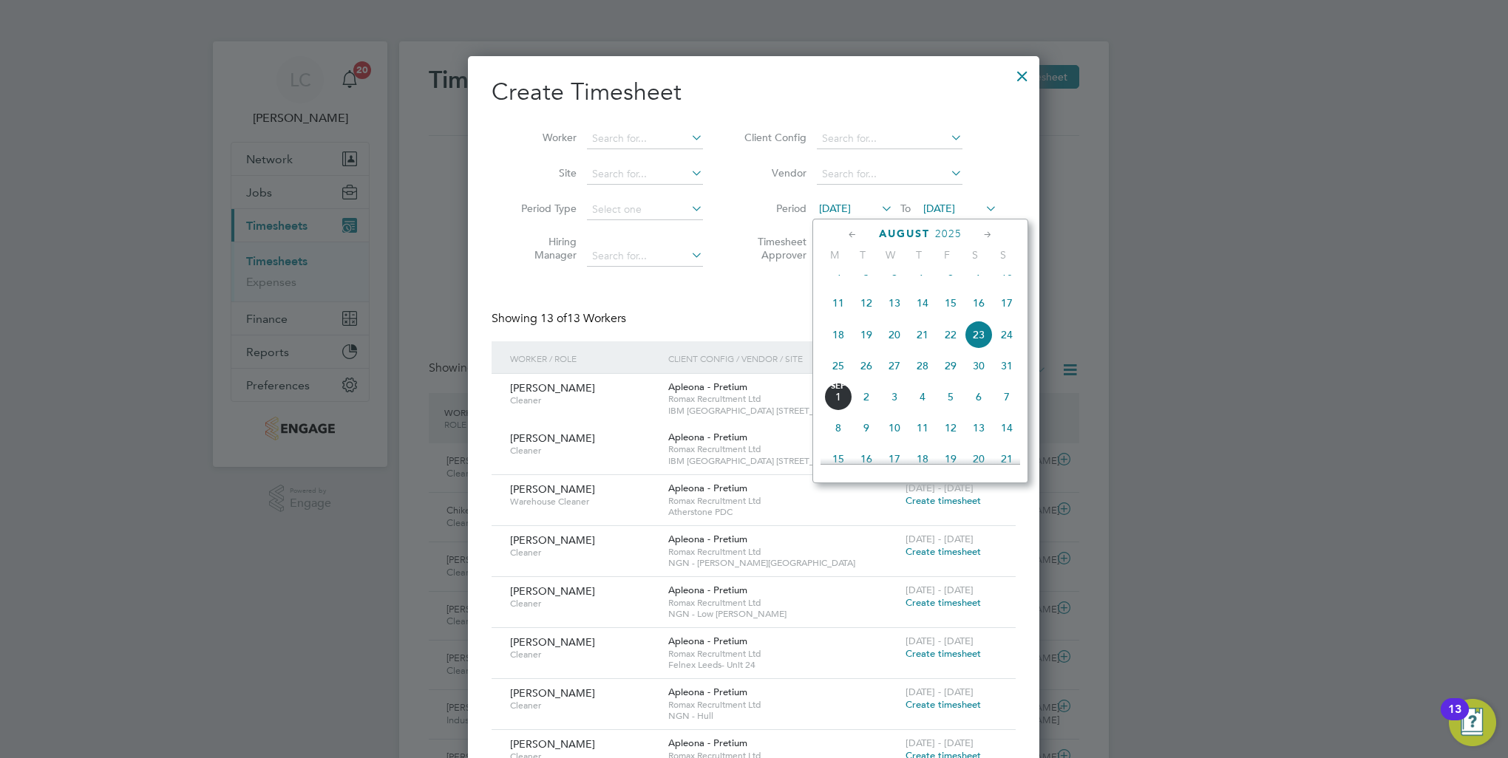
click at [980, 349] on span "23" at bounding box center [979, 335] width 28 height 28
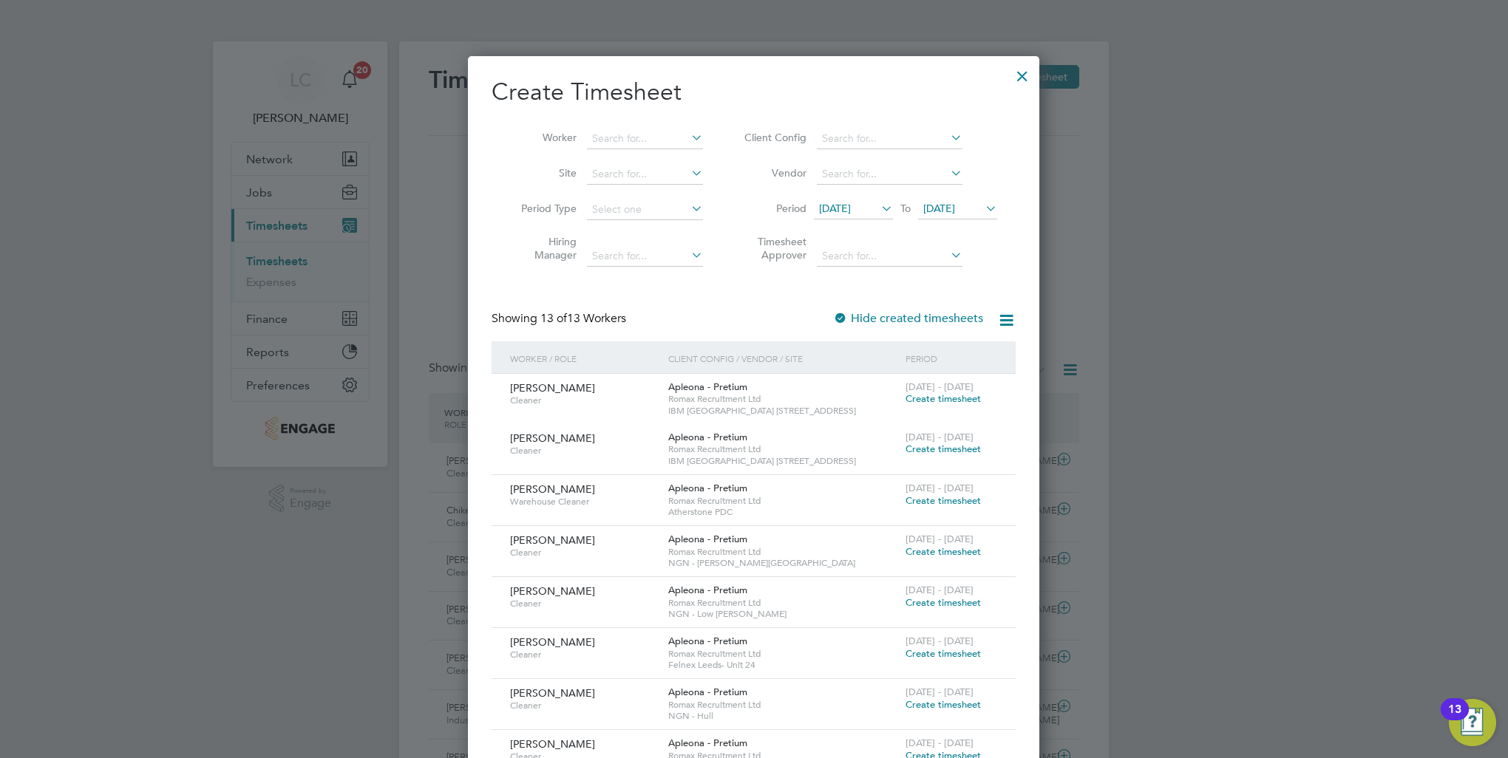
click at [955, 210] on span "30 Aug 2025" at bounding box center [939, 208] width 32 height 13
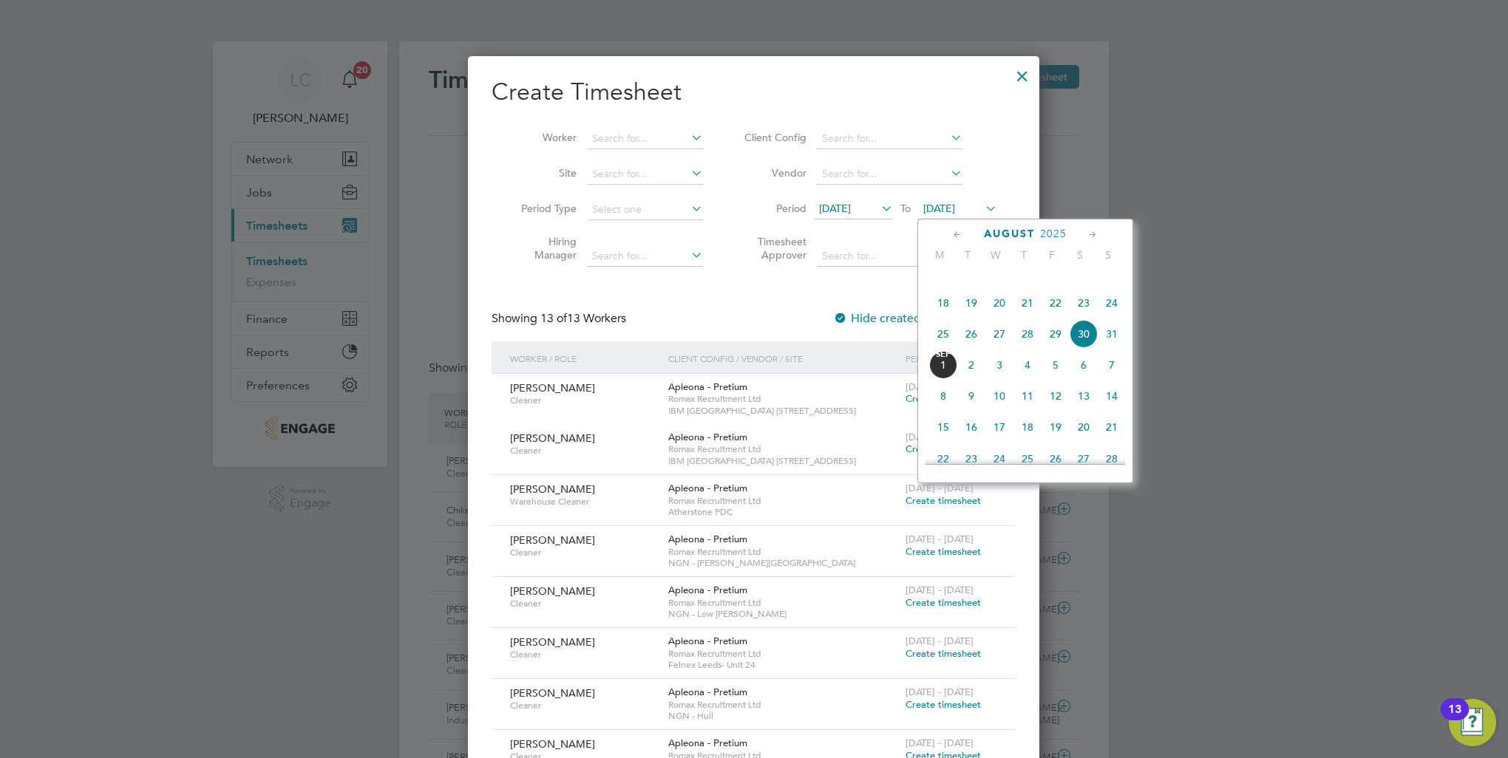
click at [1059, 348] on span "29" at bounding box center [1056, 334] width 28 height 28
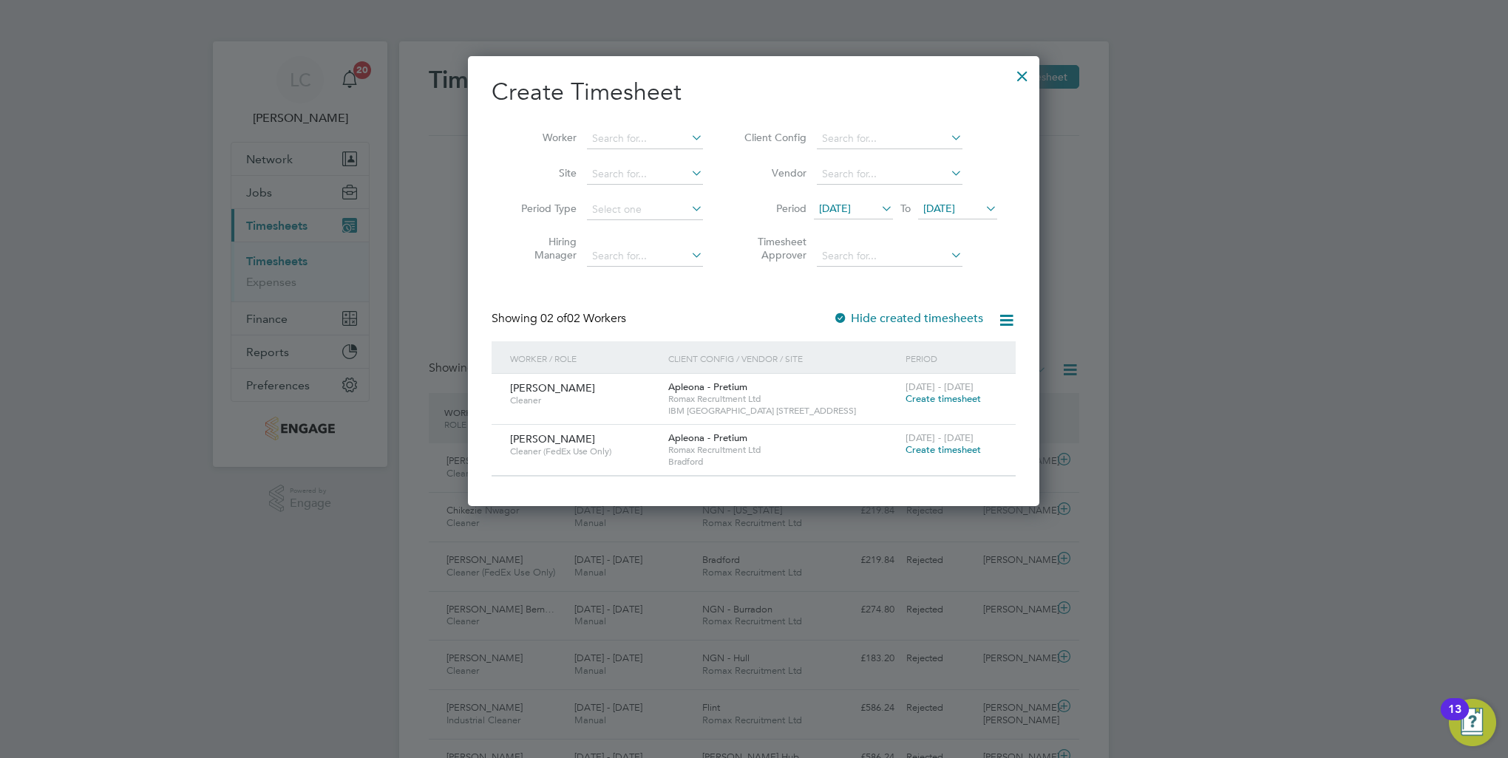
click at [937, 450] on span "Create timesheet" at bounding box center [943, 450] width 75 height 13
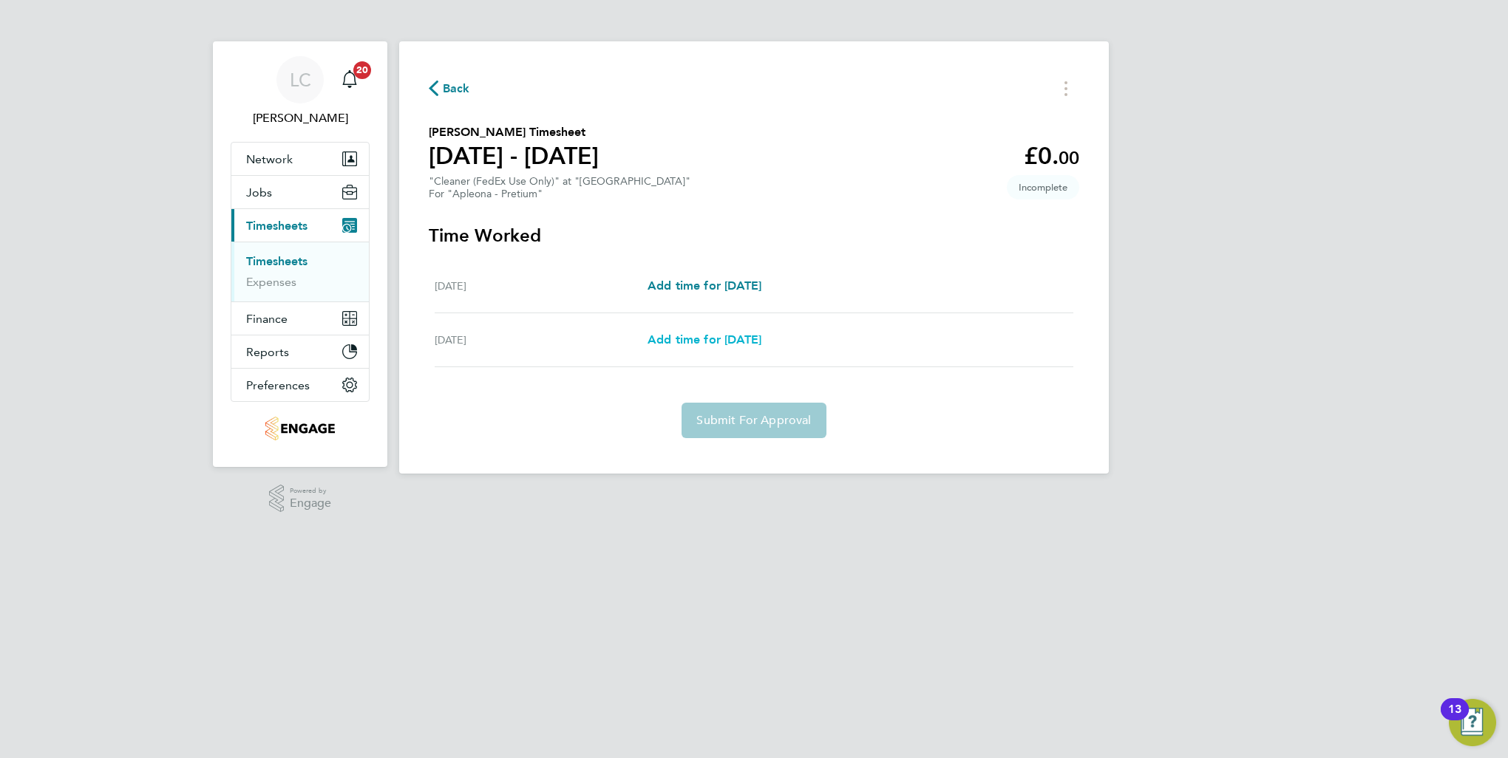
click at [702, 336] on span "Add time for [DATE]" at bounding box center [705, 340] width 114 height 14
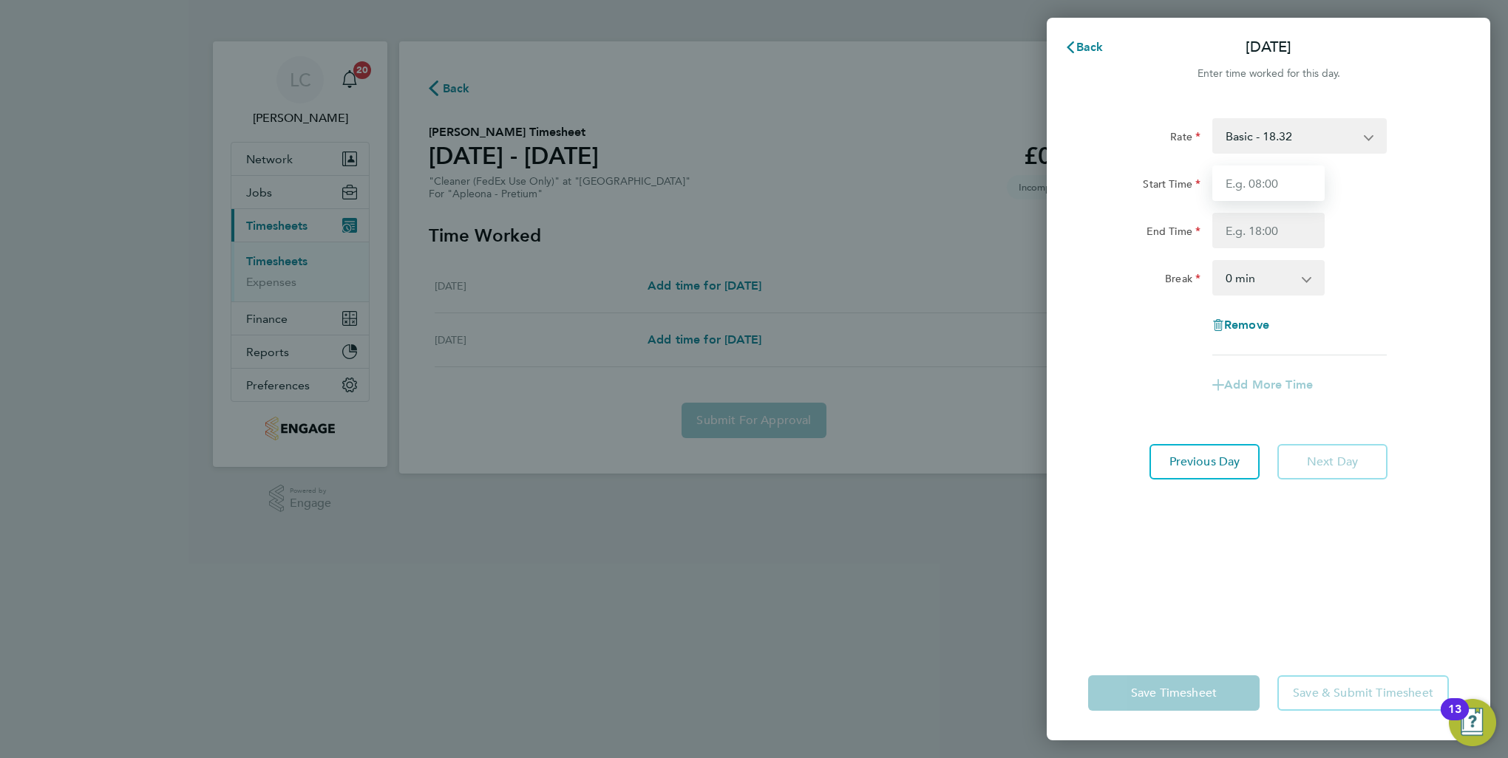
drag, startPoint x: 1284, startPoint y: 178, endPoint x: 1309, endPoint y: 188, distance: 26.2
click at [1284, 178] on input "Start Time" at bounding box center [1268, 183] width 112 height 35
type input "09:00"
click at [1290, 232] on input "End Time" at bounding box center [1268, 230] width 112 height 35
type input "15:00"
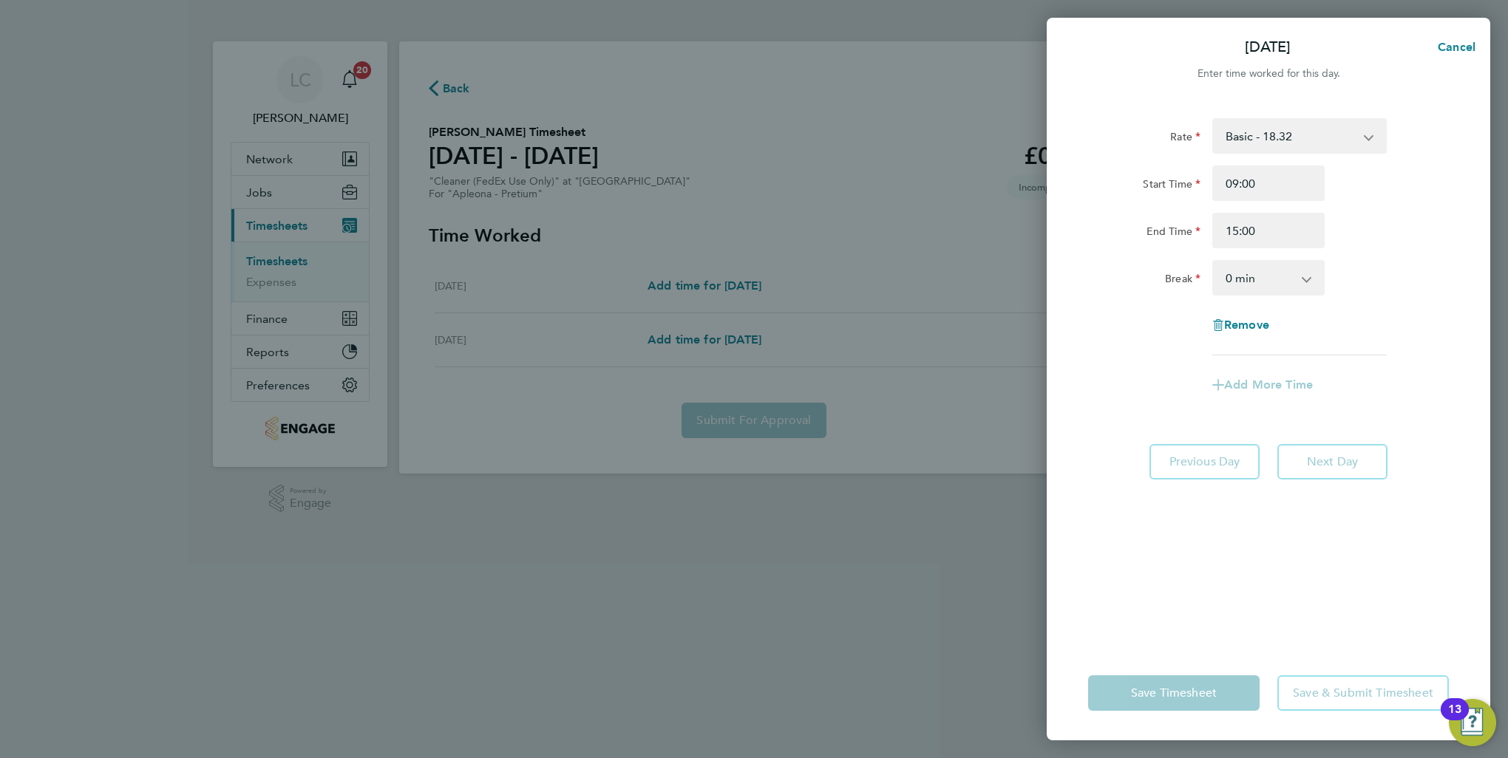
click at [1423, 262] on div "Break 0 min 15 min 30 min 45 min 60 min 75 min 90 min" at bounding box center [1268, 277] width 373 height 35
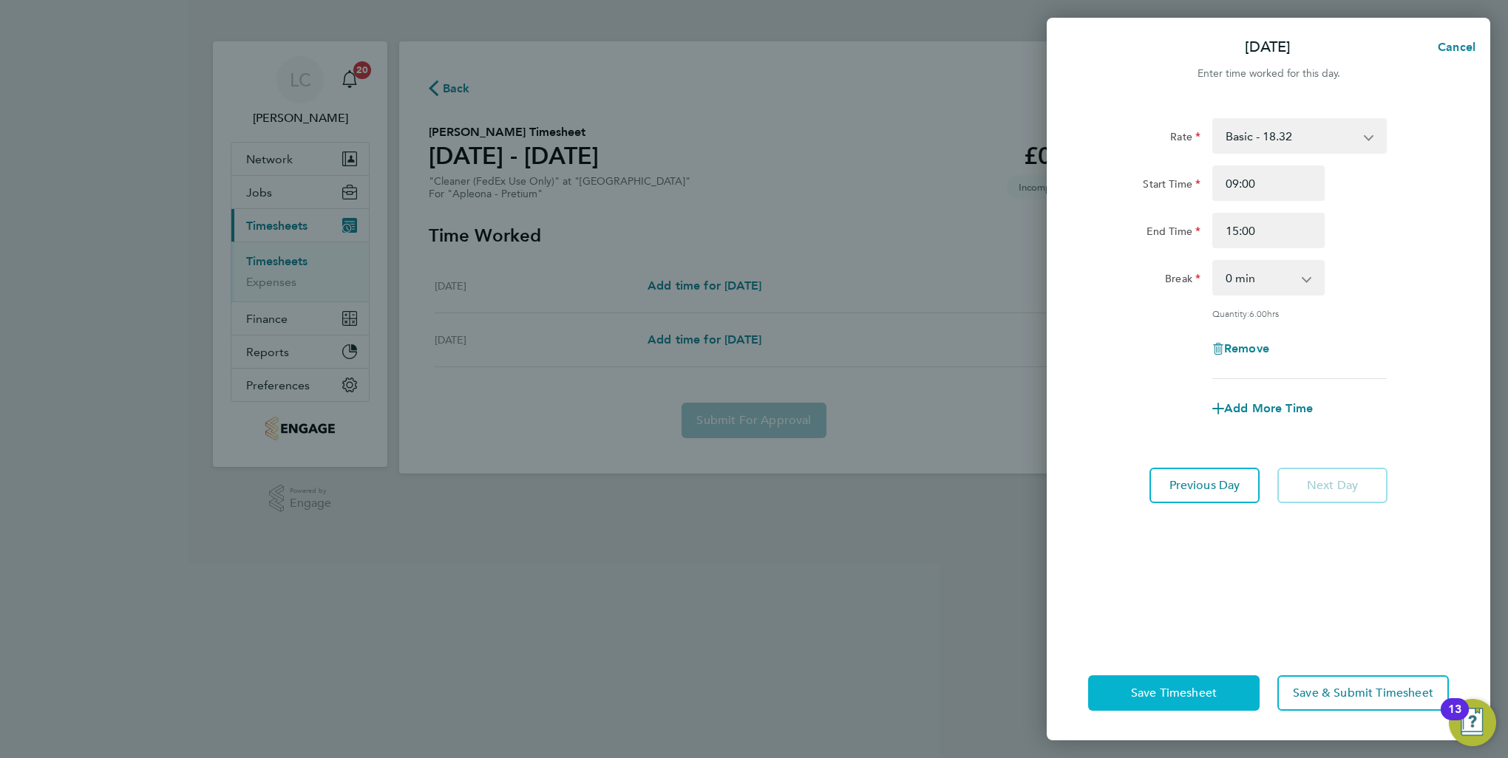
click at [1150, 690] on span "Save Timesheet" at bounding box center [1174, 693] width 86 height 15
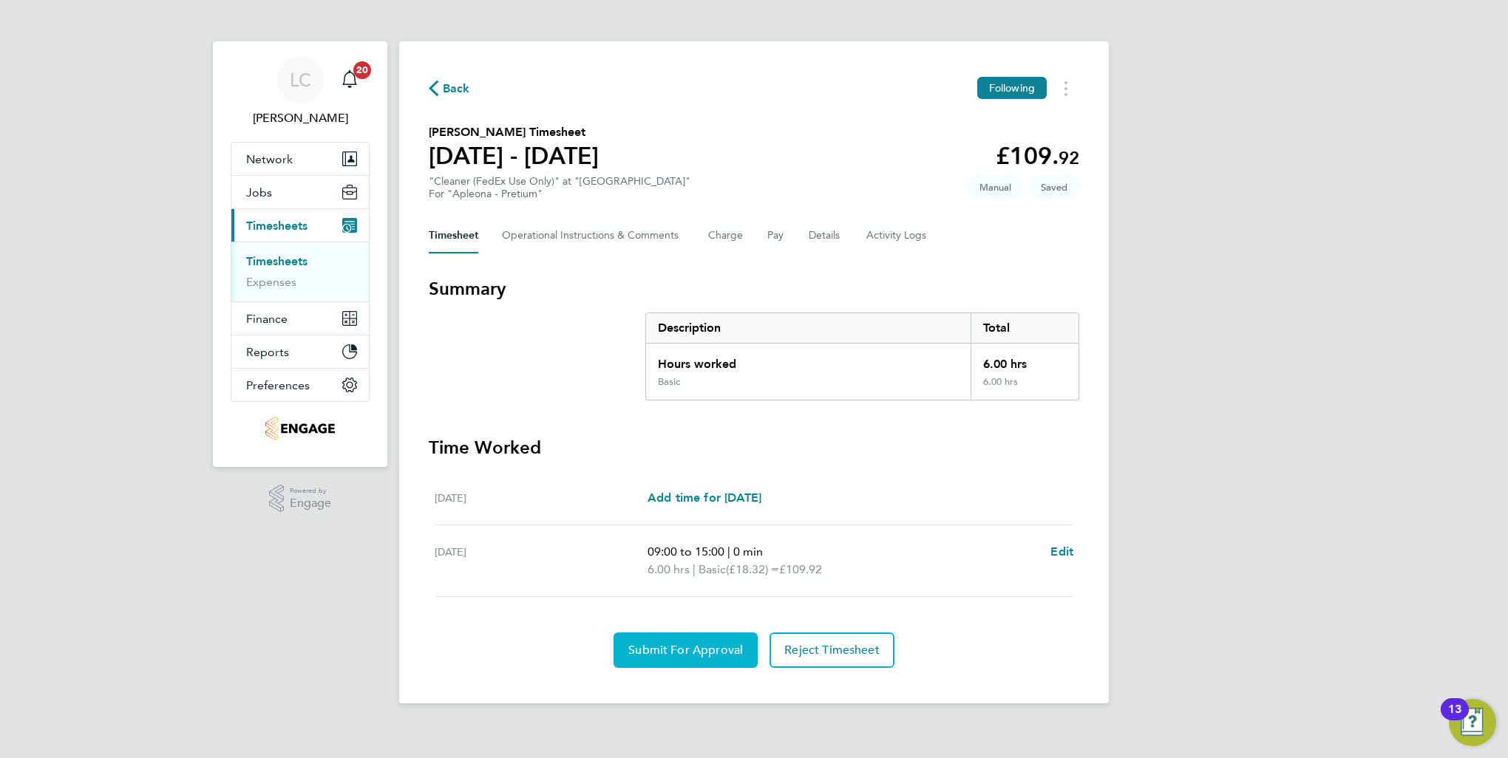
click at [719, 648] on span "Submit For Approval" at bounding box center [685, 650] width 115 height 15
click at [278, 262] on link "Timesheets" at bounding box center [276, 261] width 61 height 14
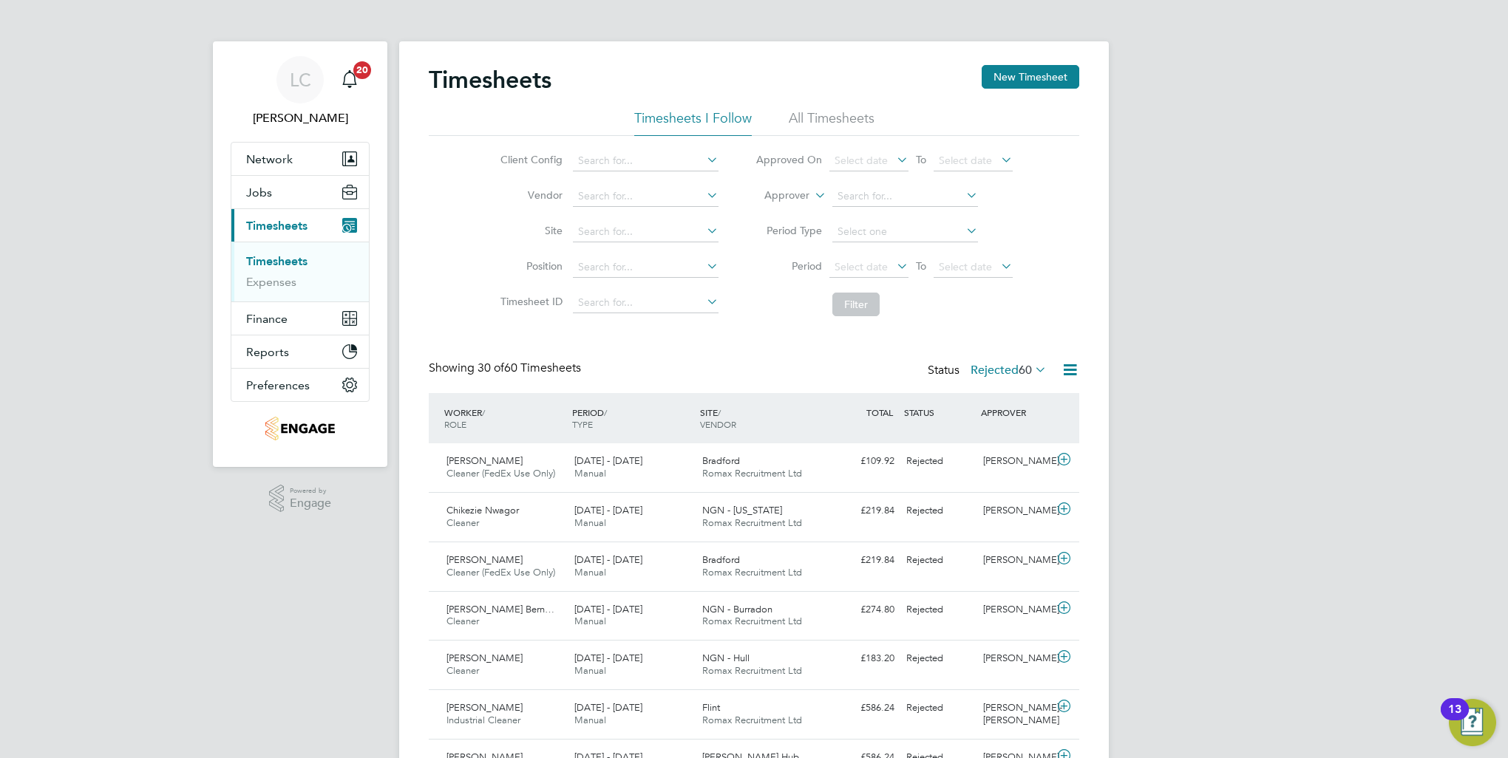
click at [1026, 369] on span "60" at bounding box center [1025, 370] width 13 height 15
click at [998, 436] on li "Submitted" at bounding box center [990, 437] width 68 height 21
